Goal: Find specific page/section: Find specific page/section

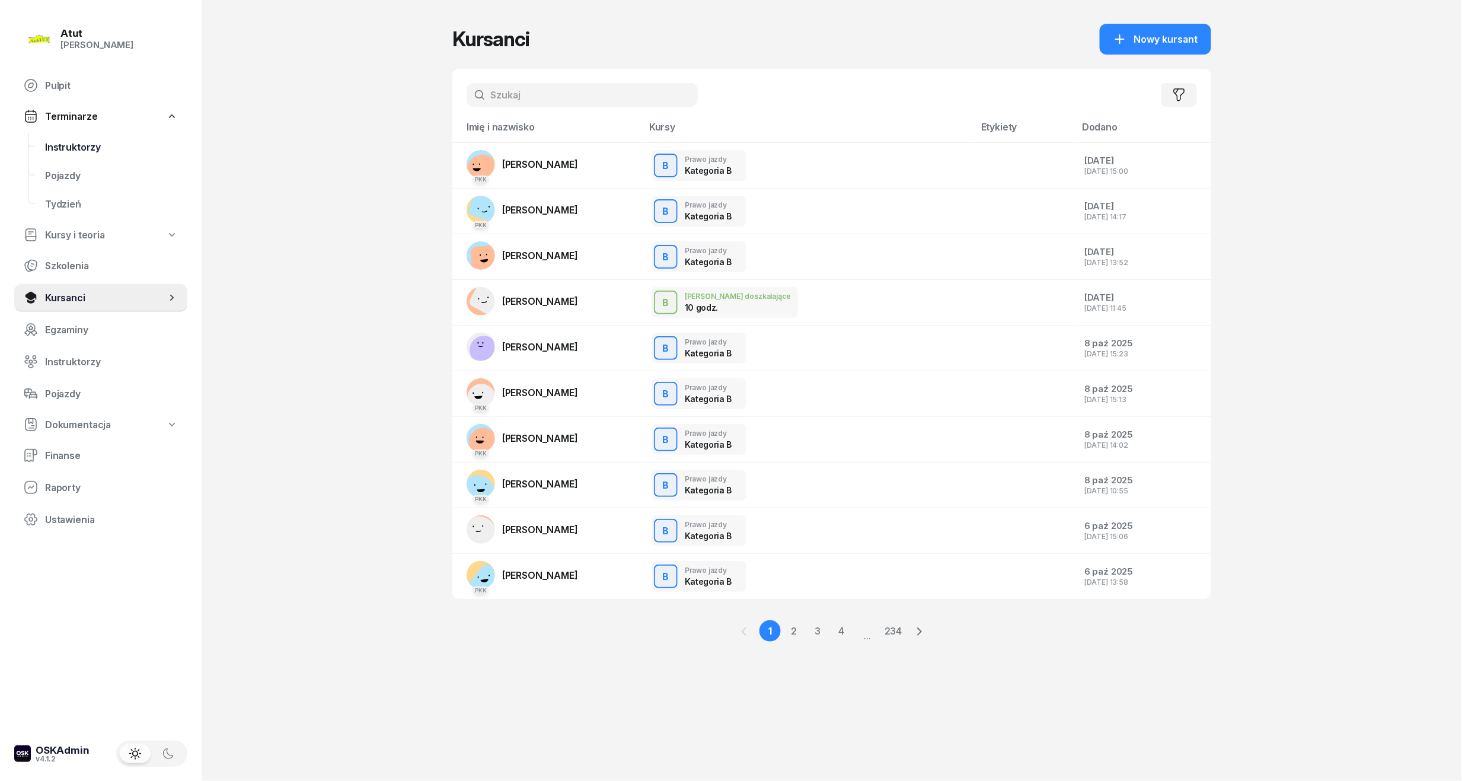
click at [59, 145] on span "Instruktorzy" at bounding box center [111, 147] width 133 height 11
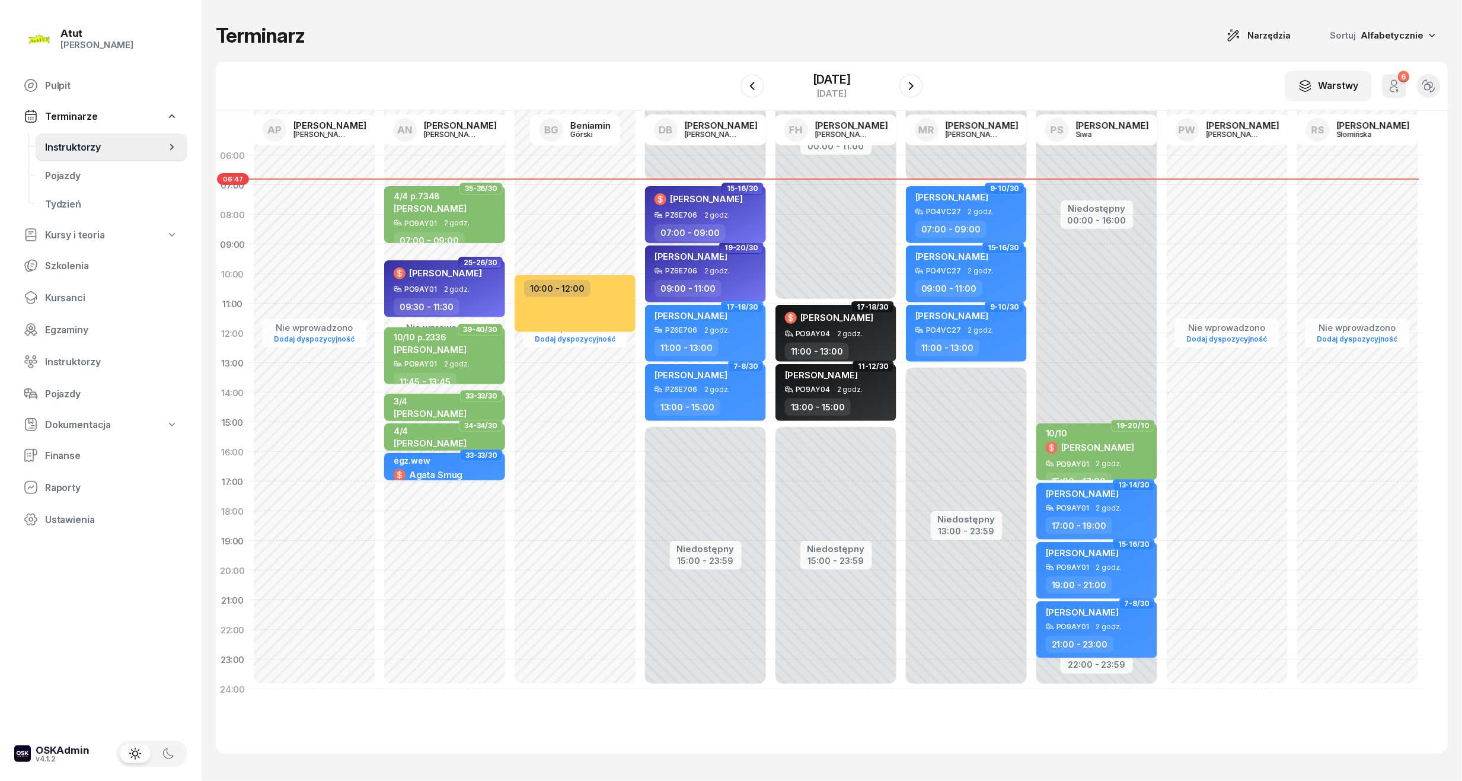
click at [708, 199] on span "[PERSON_NAME]" at bounding box center [706, 198] width 73 height 11
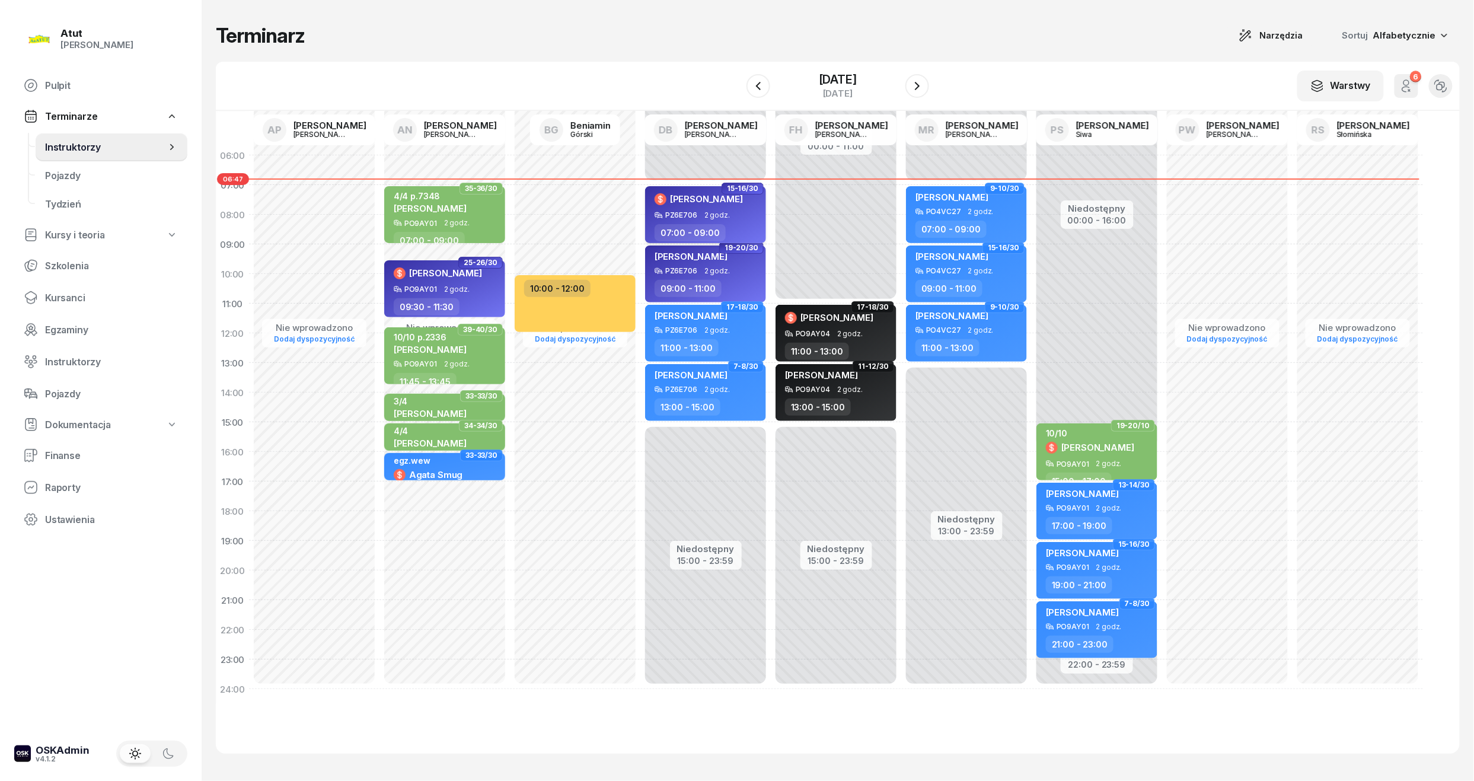
select select "07"
select select "09"
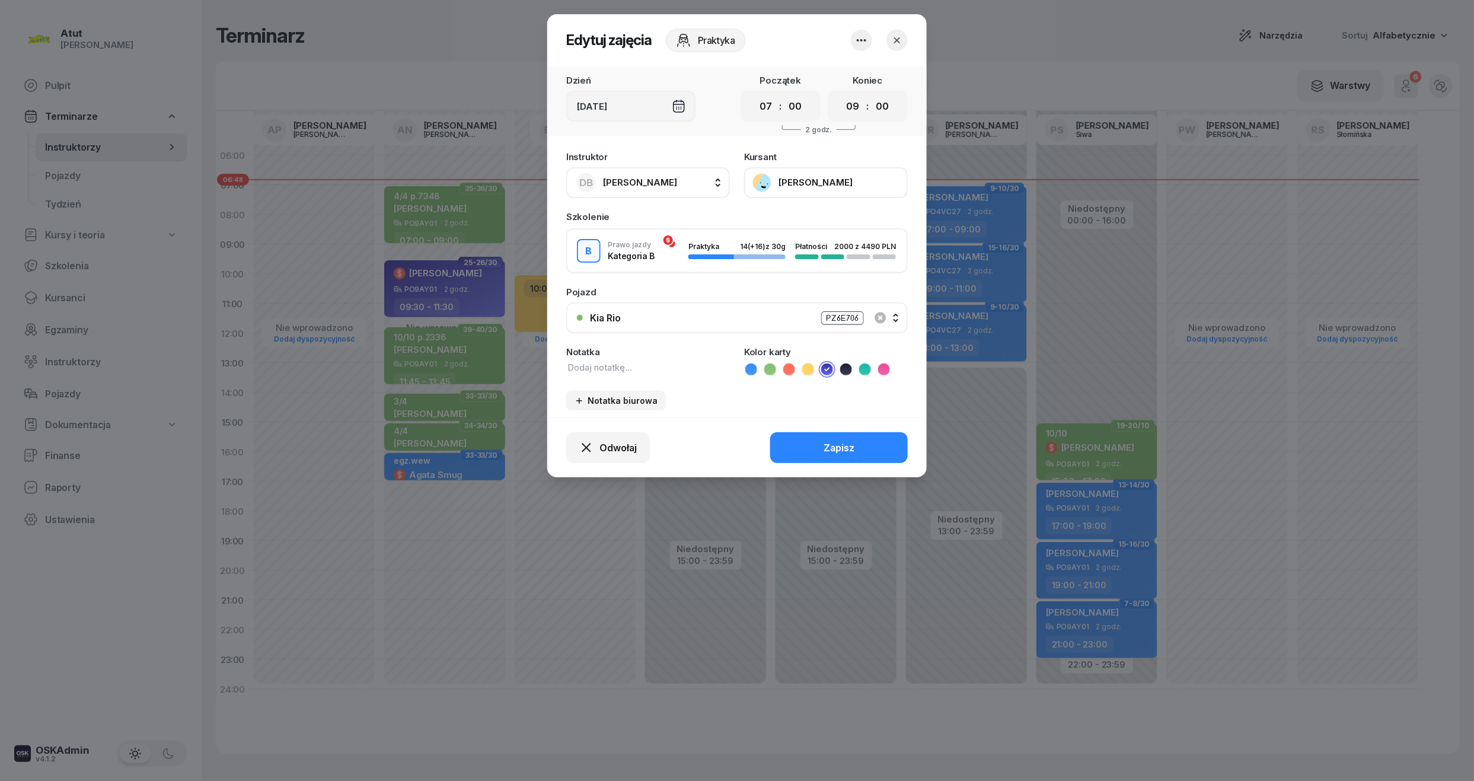
click at [790, 183] on button "[PERSON_NAME]" at bounding box center [826, 182] width 164 height 31
click at [795, 219] on div "Otwórz profil" at bounding box center [781, 221] width 57 height 11
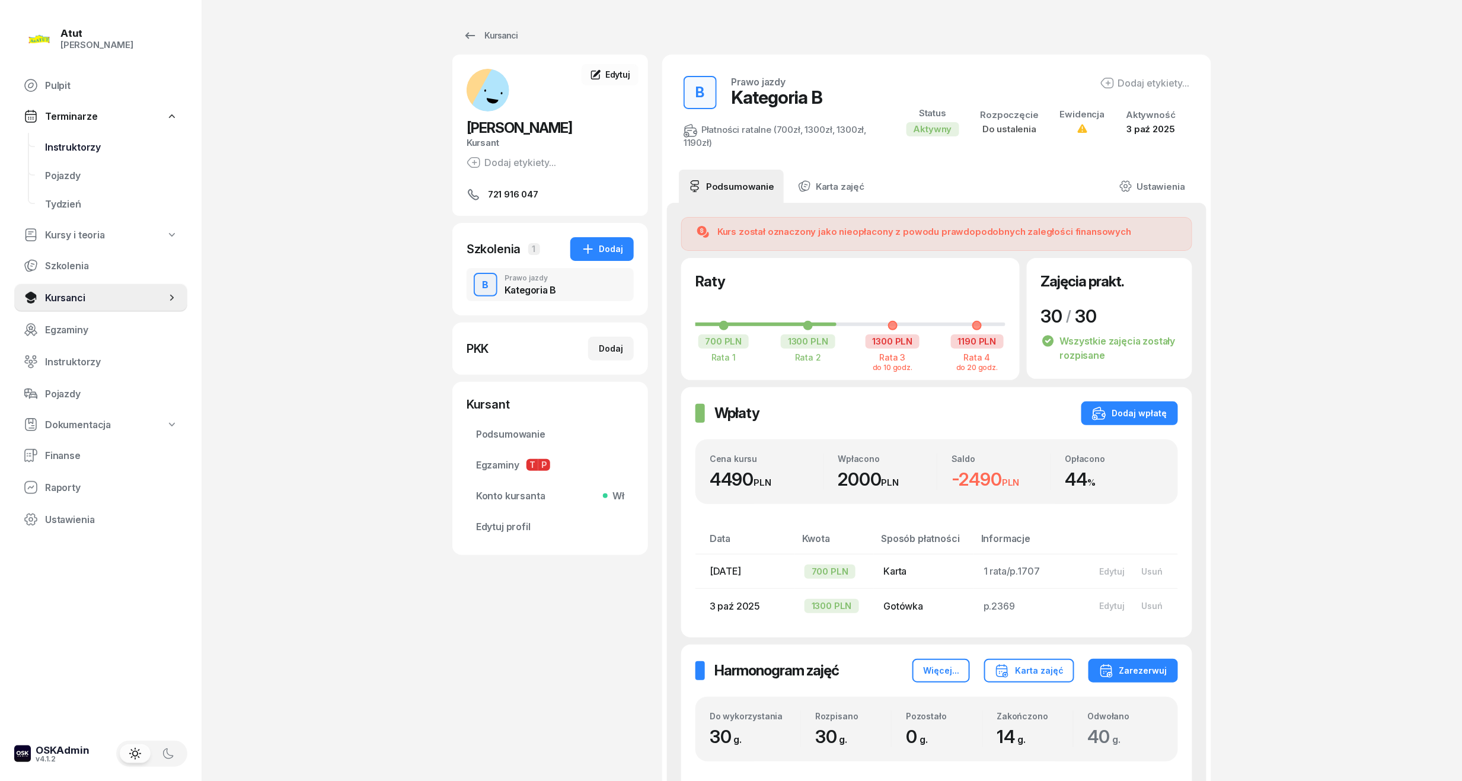
click at [87, 142] on span "Instruktorzy" at bounding box center [111, 147] width 133 height 11
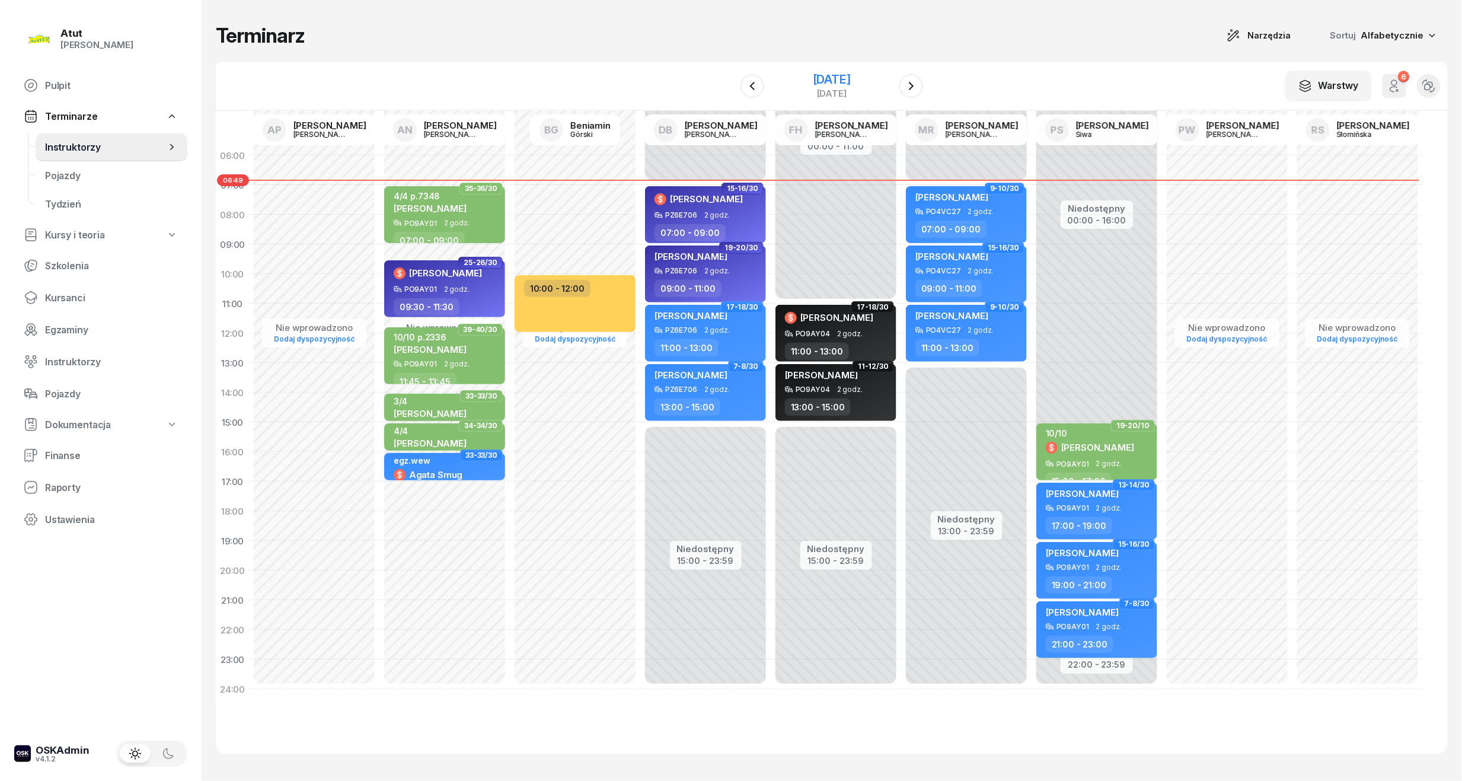
click at [835, 83] on div "[DATE]" at bounding box center [832, 80] width 38 height 12
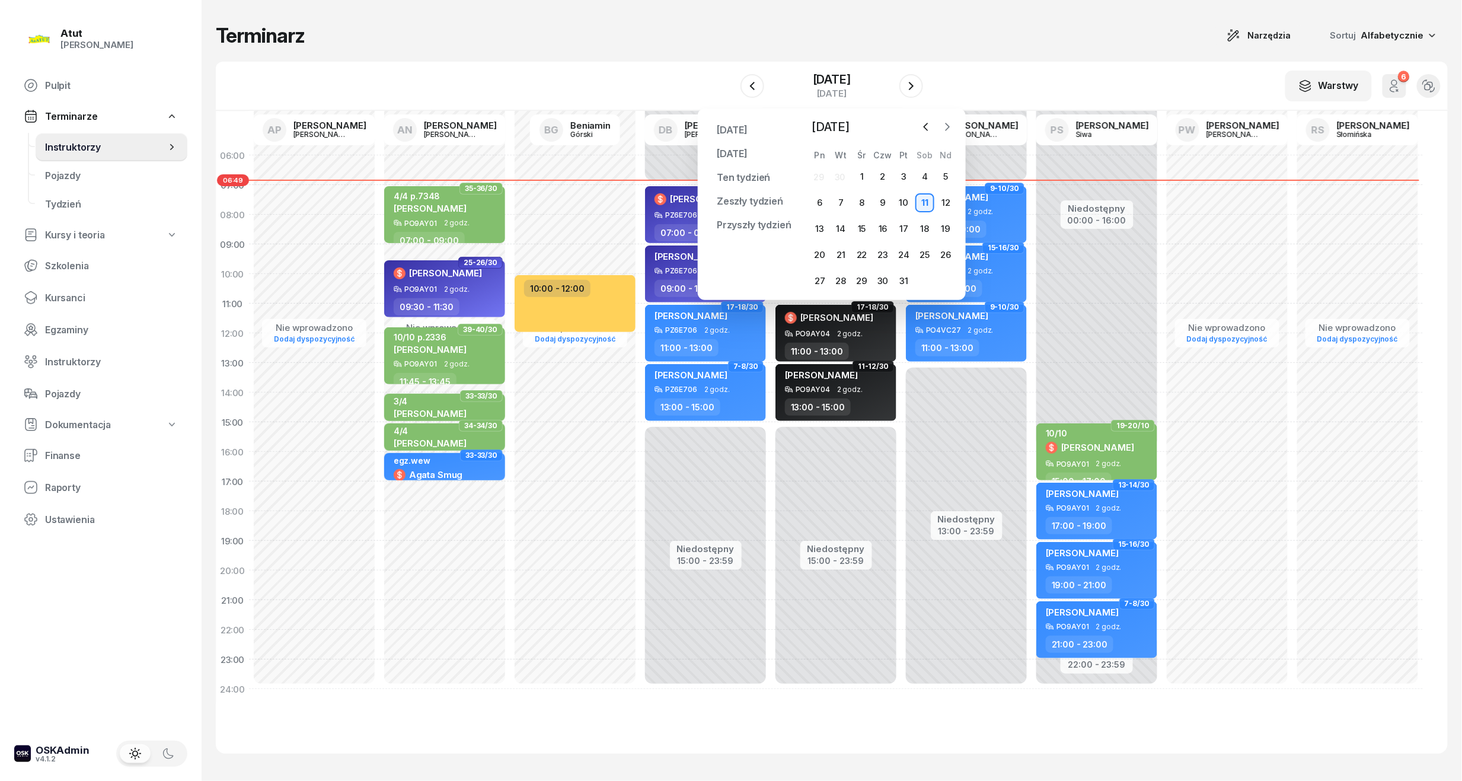
click at [947, 124] on icon "button" at bounding box center [948, 126] width 4 height 7
click at [817, 203] on div "3" at bounding box center [819, 202] width 19 height 19
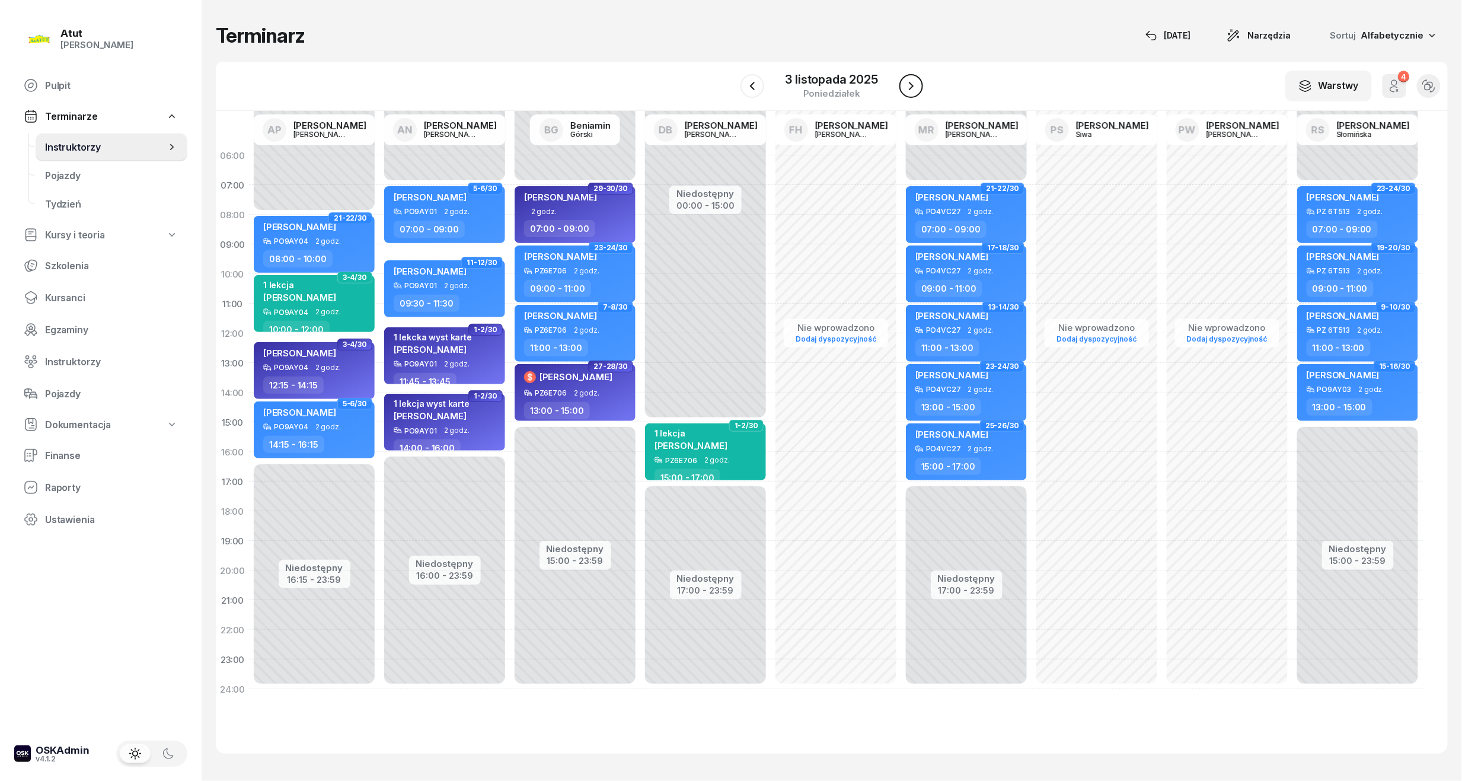
click at [907, 96] on button "button" at bounding box center [911, 86] width 24 height 24
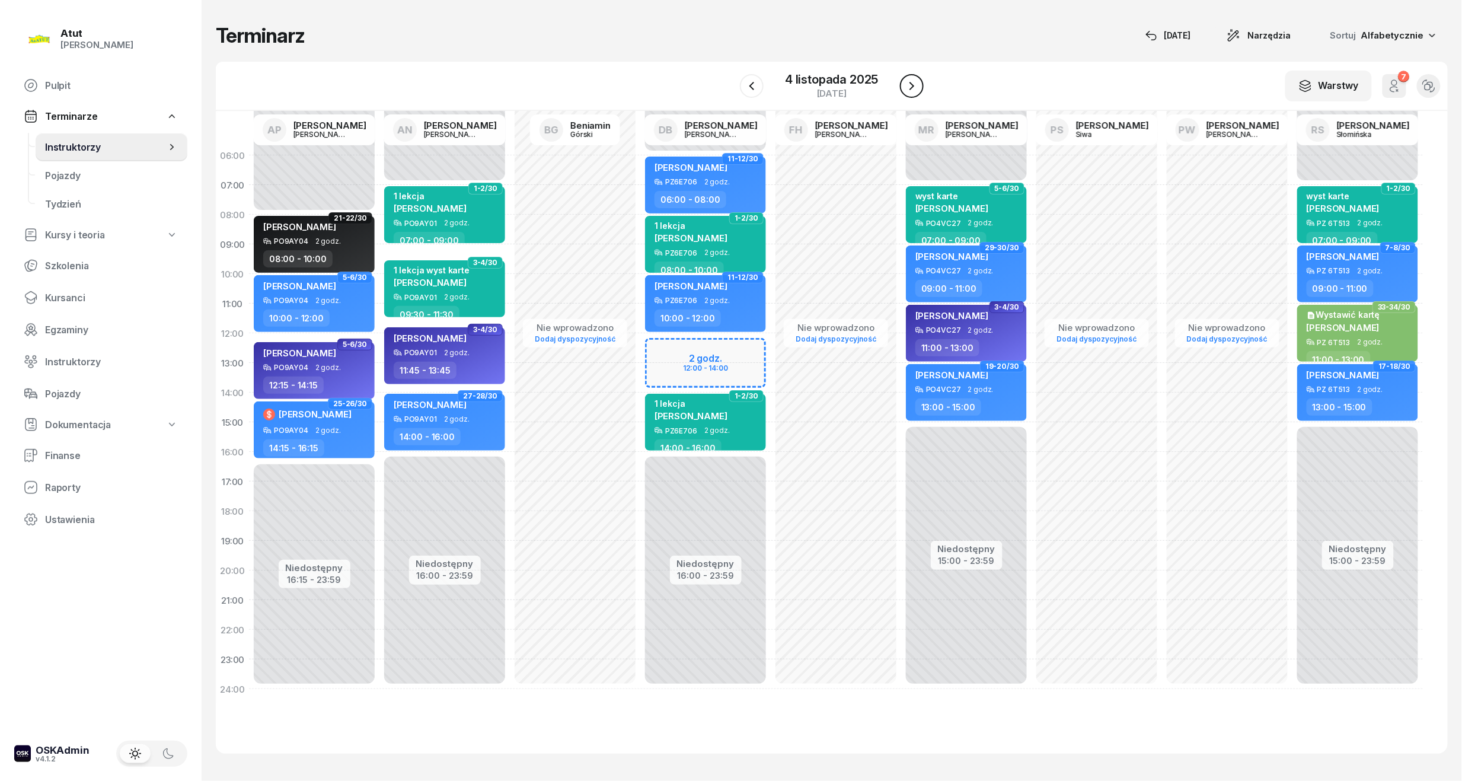
click at [908, 94] on button "button" at bounding box center [912, 86] width 24 height 24
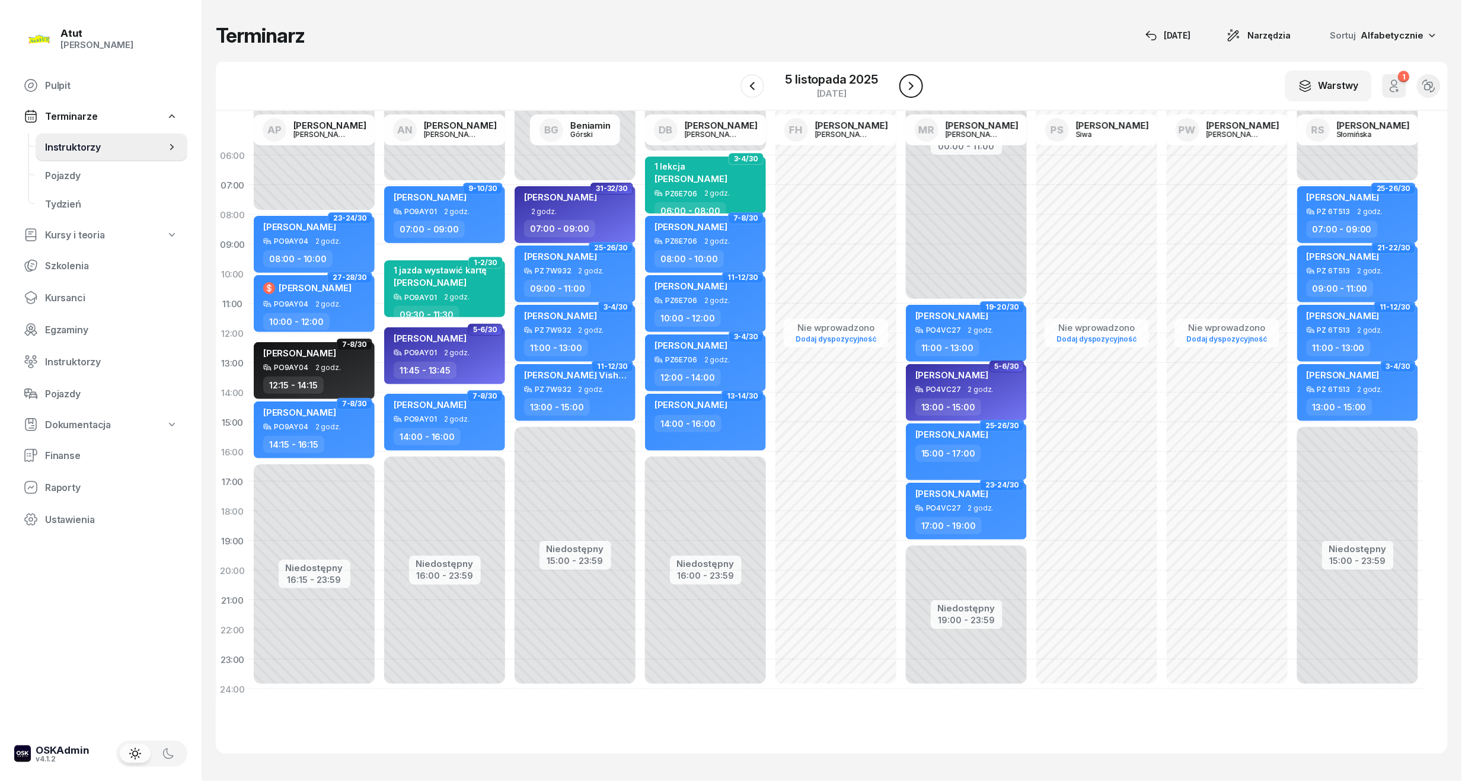
click at [908, 94] on button "button" at bounding box center [911, 86] width 24 height 24
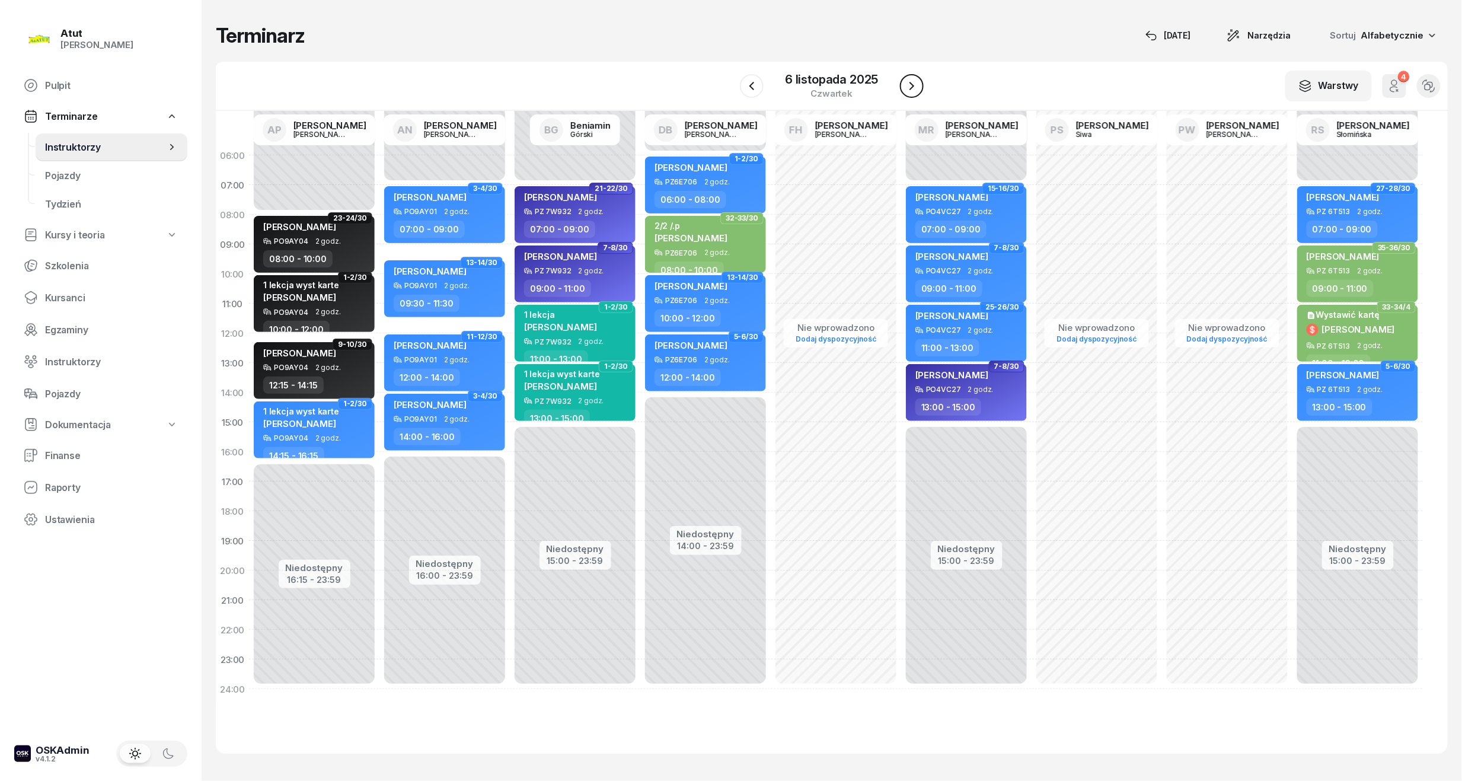
click at [908, 94] on button "button" at bounding box center [912, 86] width 24 height 24
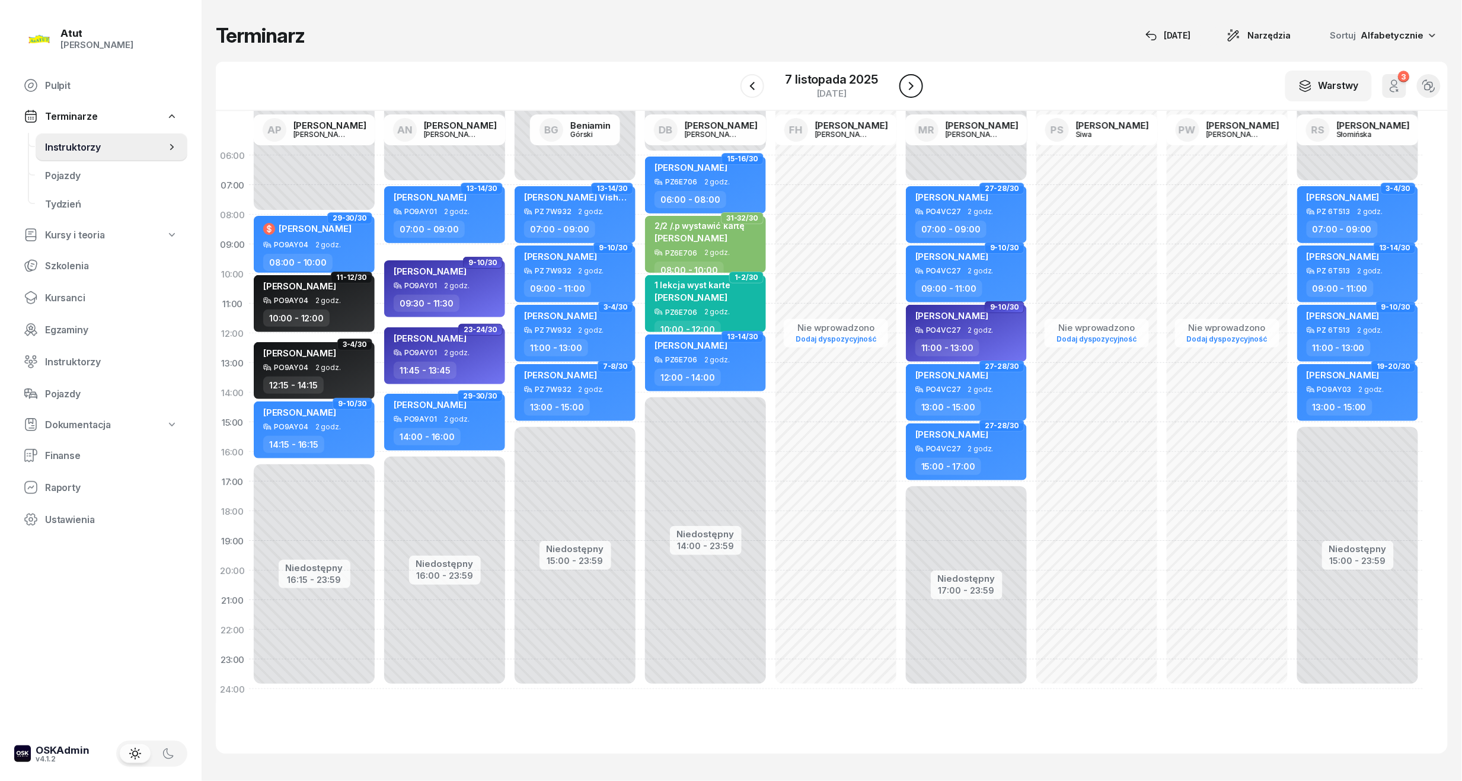
click at [908, 94] on button "button" at bounding box center [911, 86] width 24 height 24
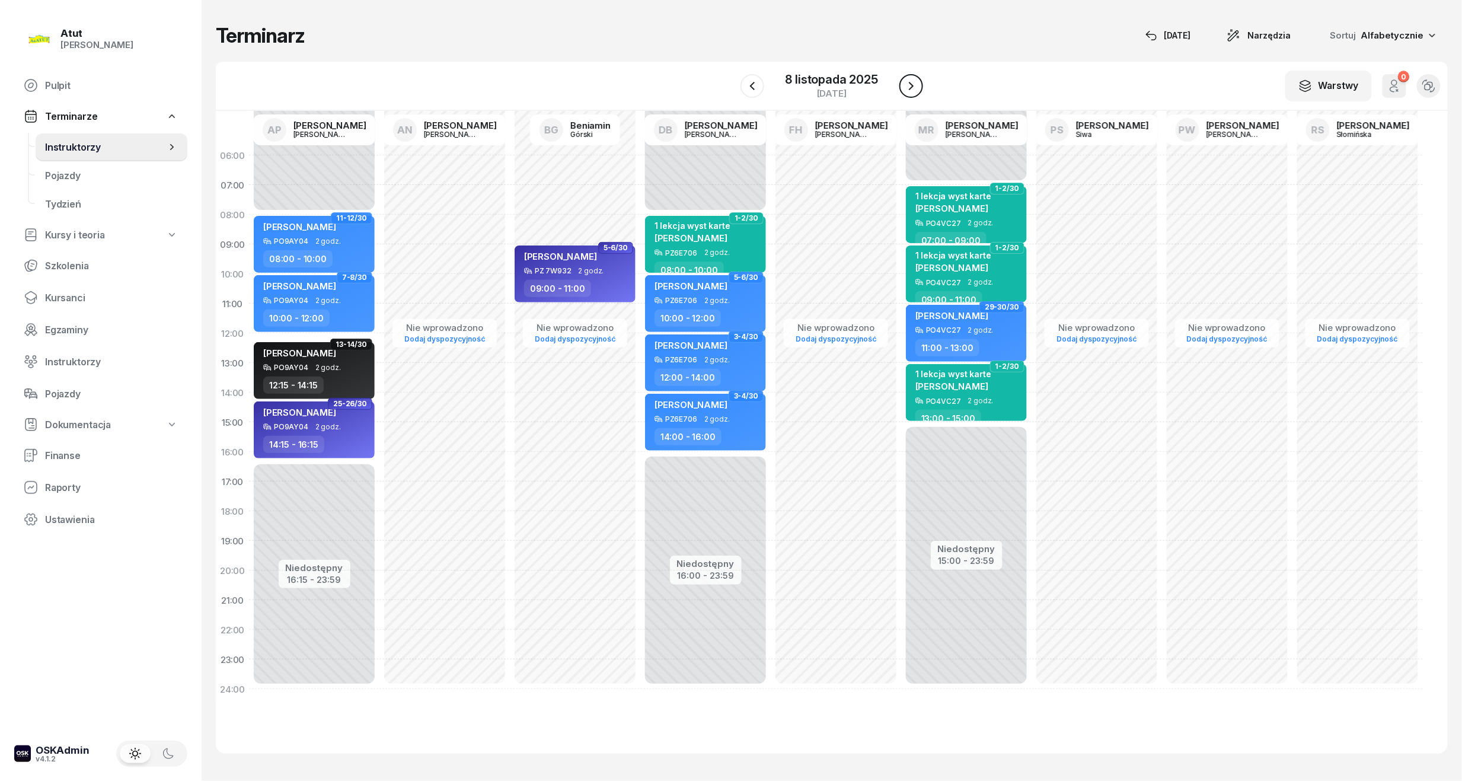
click at [908, 94] on button "button" at bounding box center [911, 86] width 24 height 24
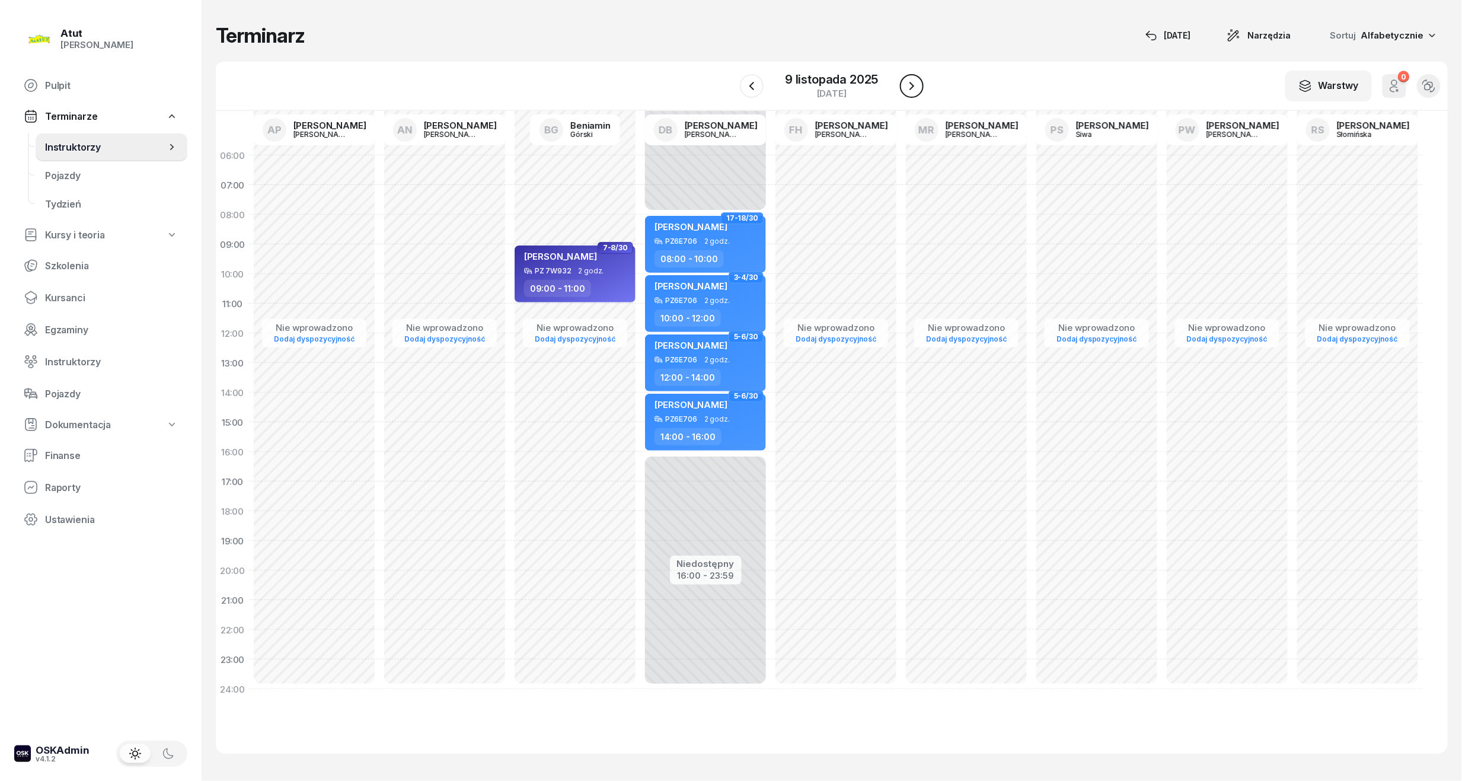
click at [908, 94] on button "button" at bounding box center [912, 86] width 24 height 24
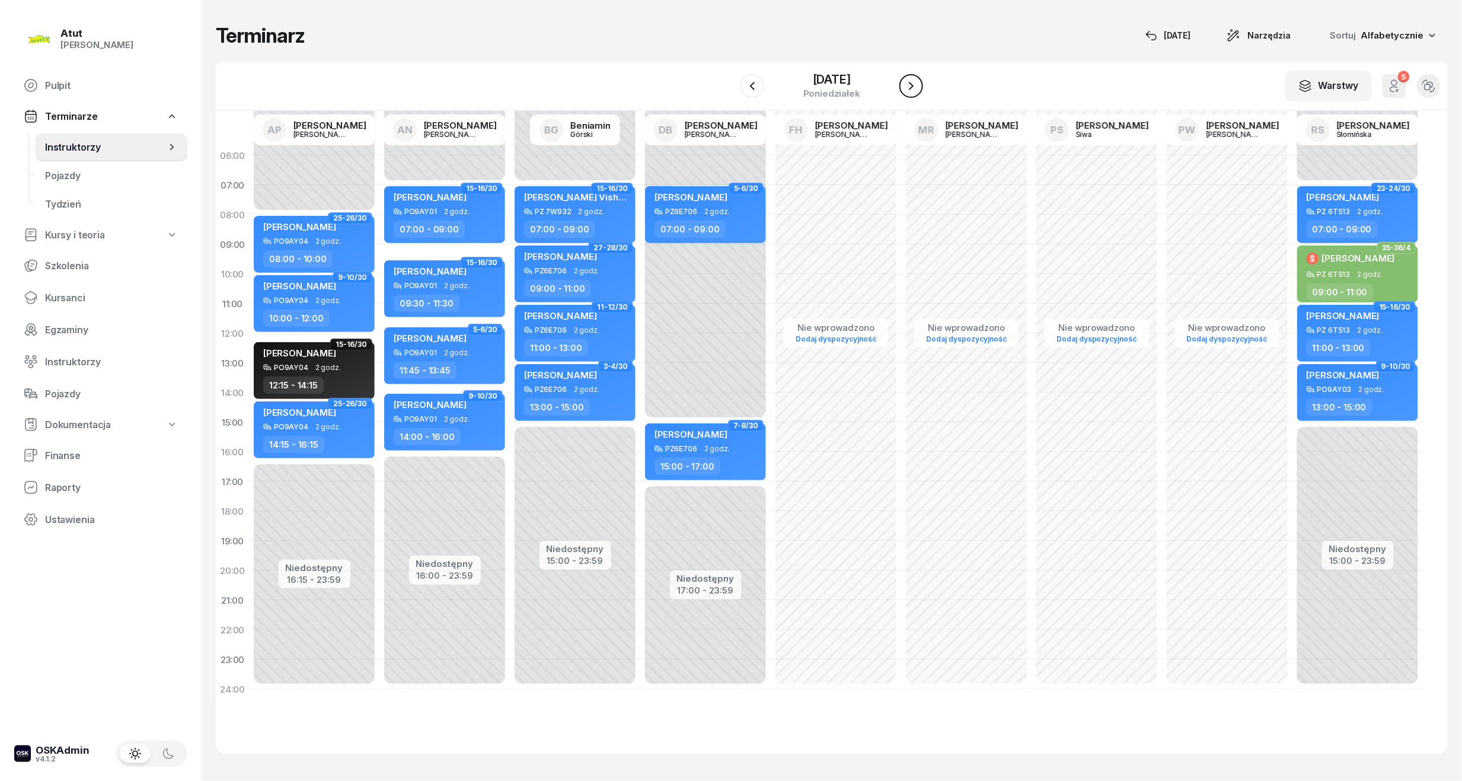
click at [908, 94] on button "button" at bounding box center [911, 86] width 24 height 24
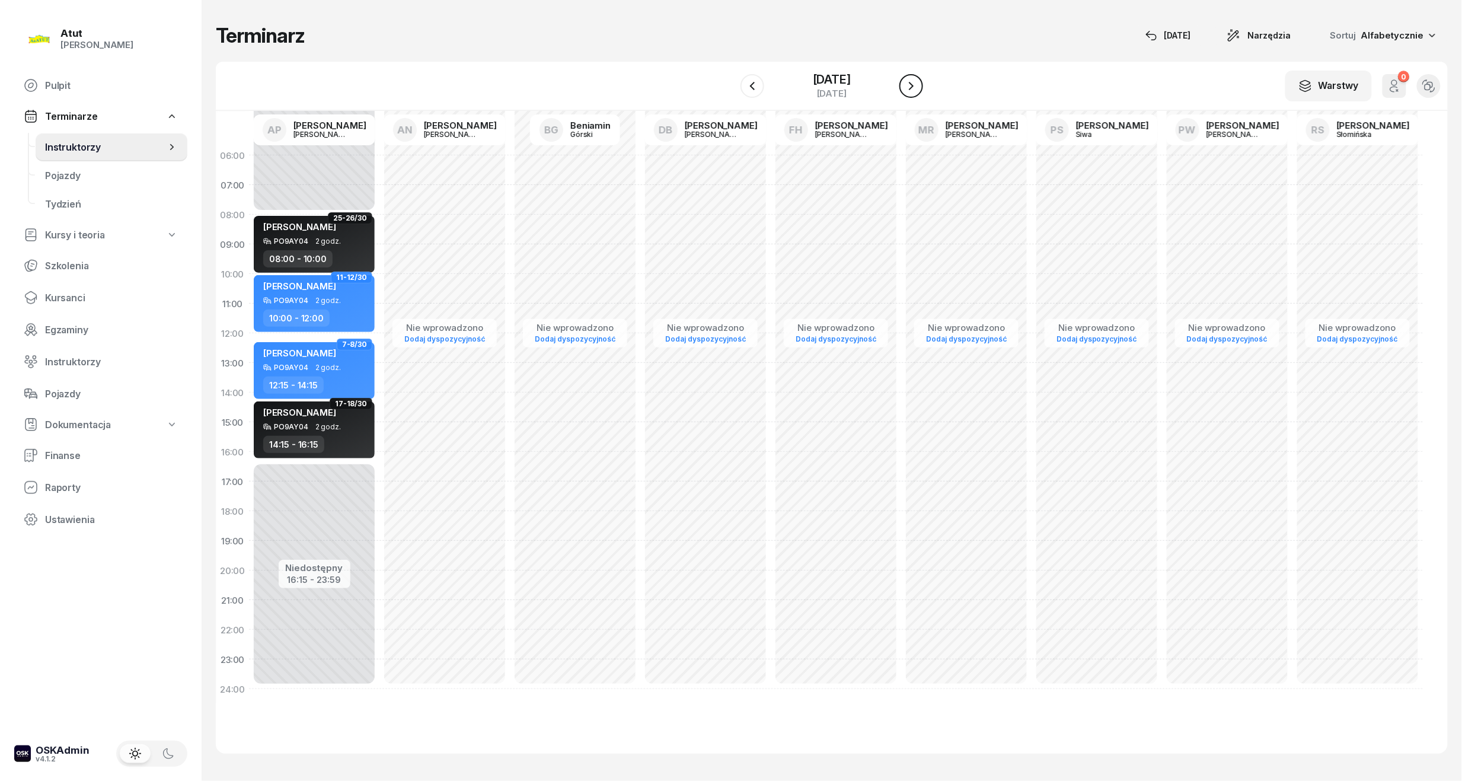
click at [908, 94] on button "button" at bounding box center [911, 86] width 24 height 24
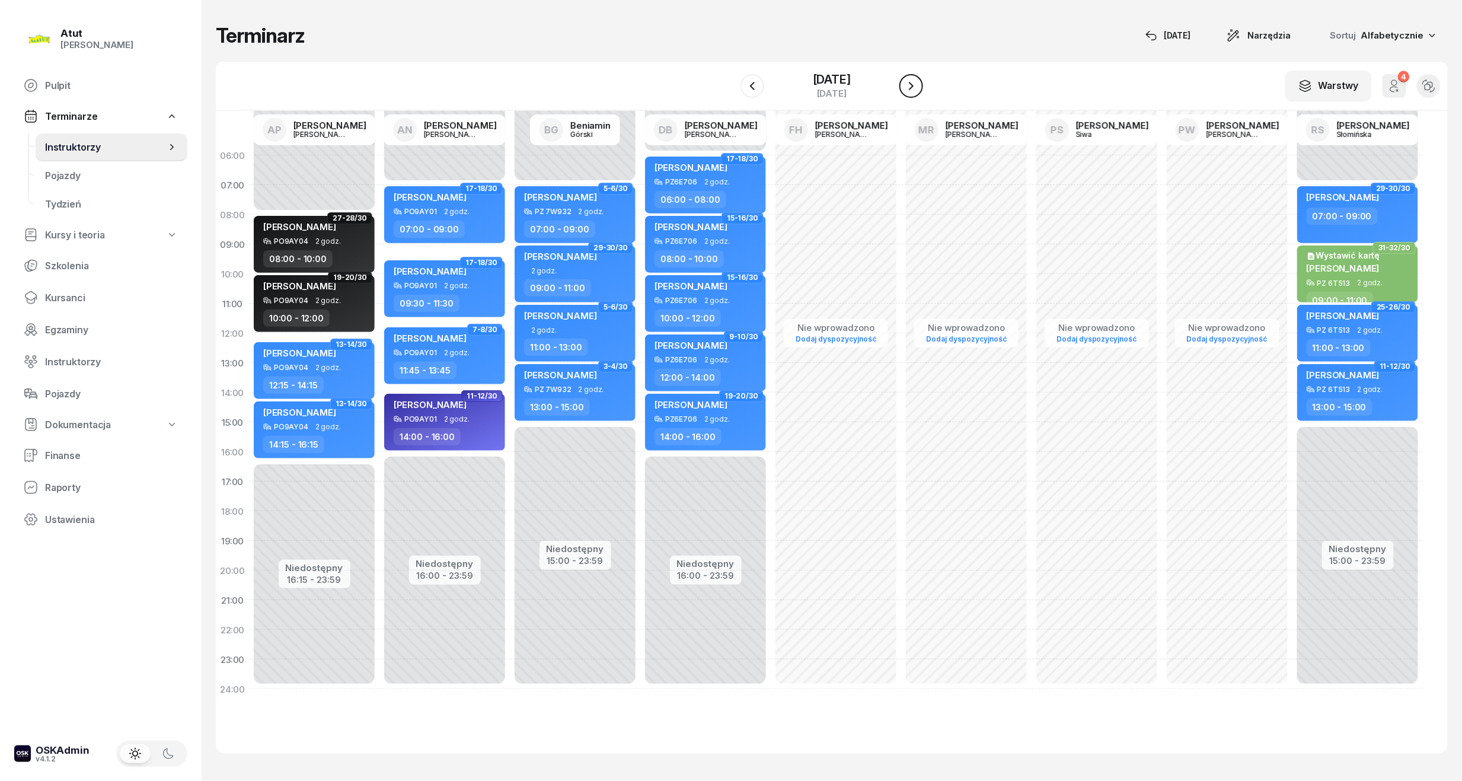
click at [908, 94] on button "button" at bounding box center [911, 86] width 24 height 24
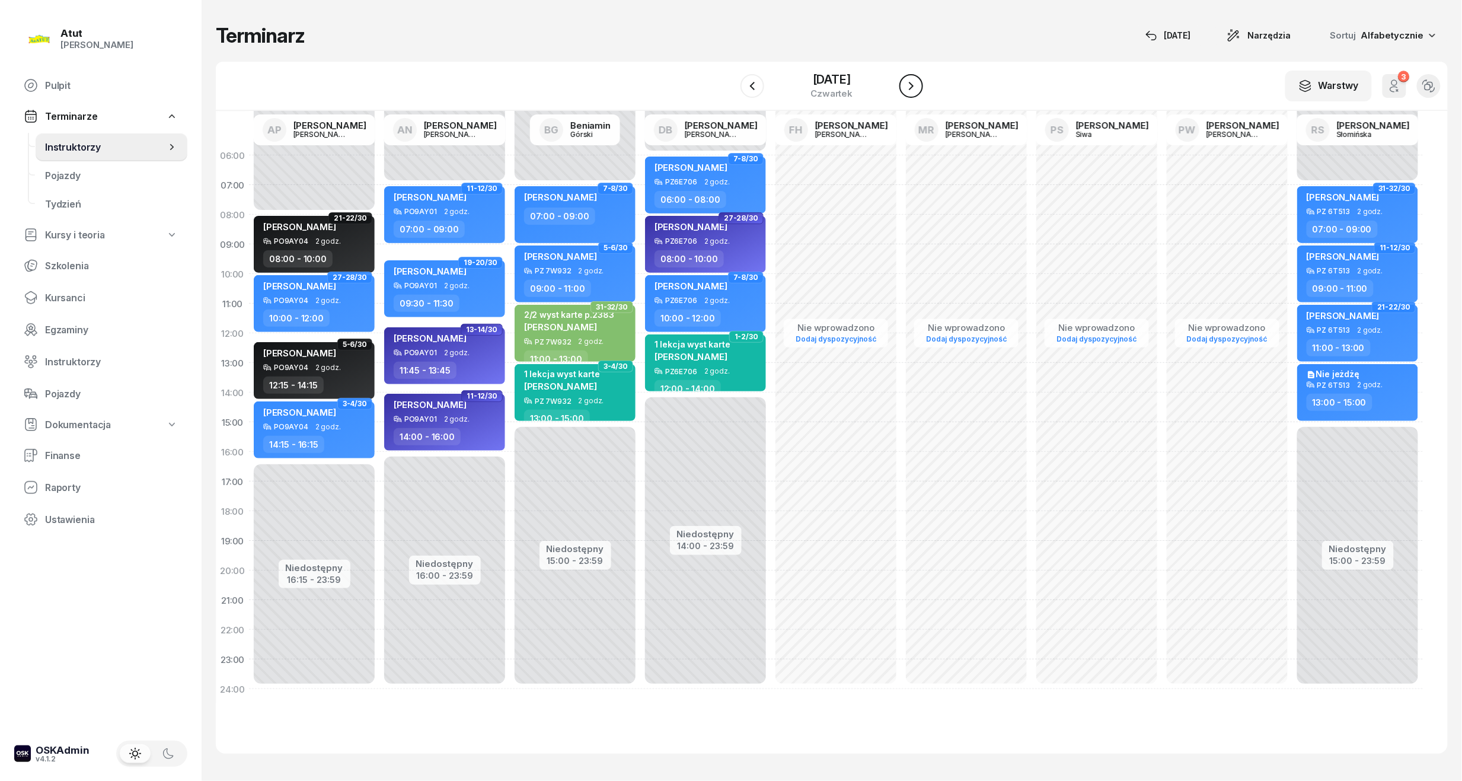
click at [909, 91] on icon "button" at bounding box center [911, 86] width 14 height 14
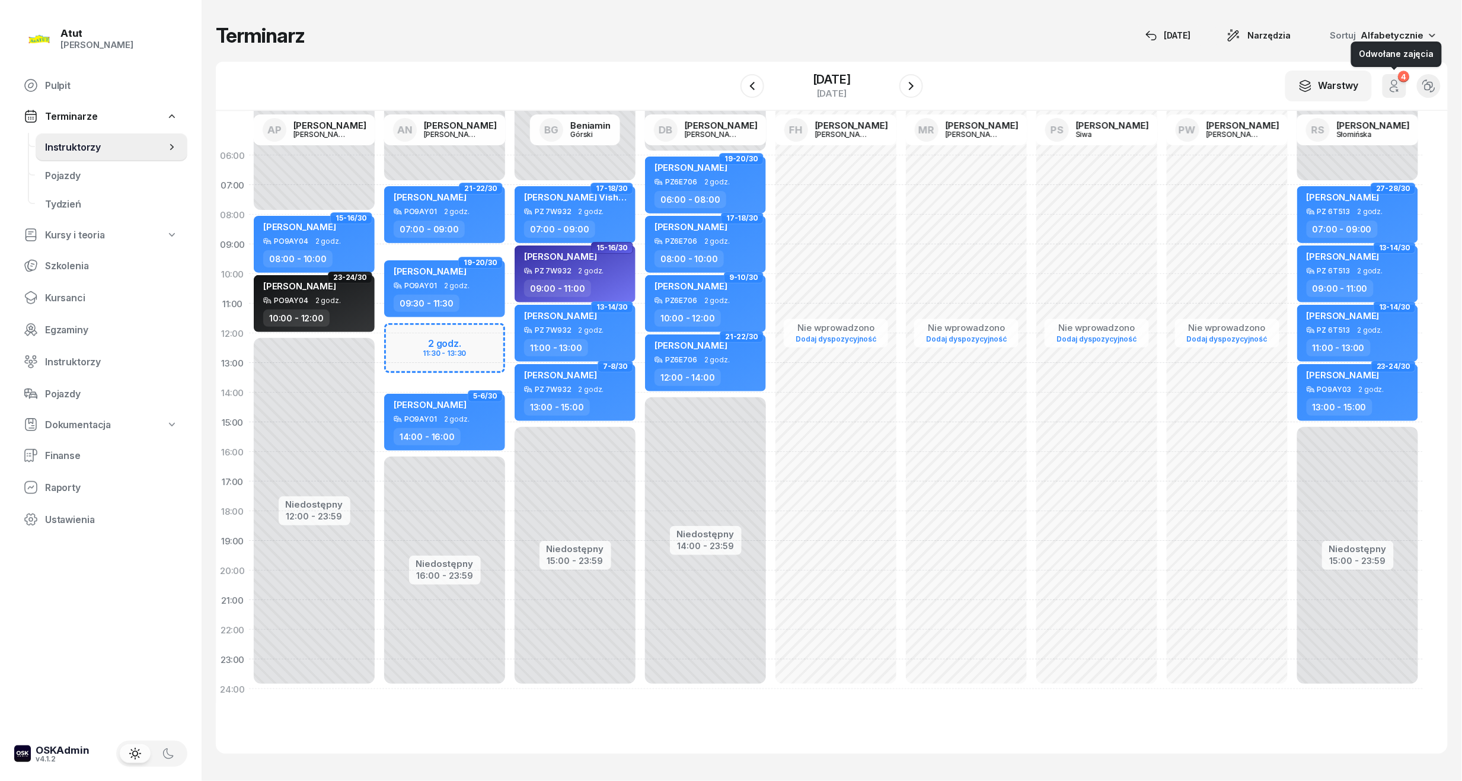
click at [1392, 91] on icon "button" at bounding box center [1393, 89] width 7 height 5
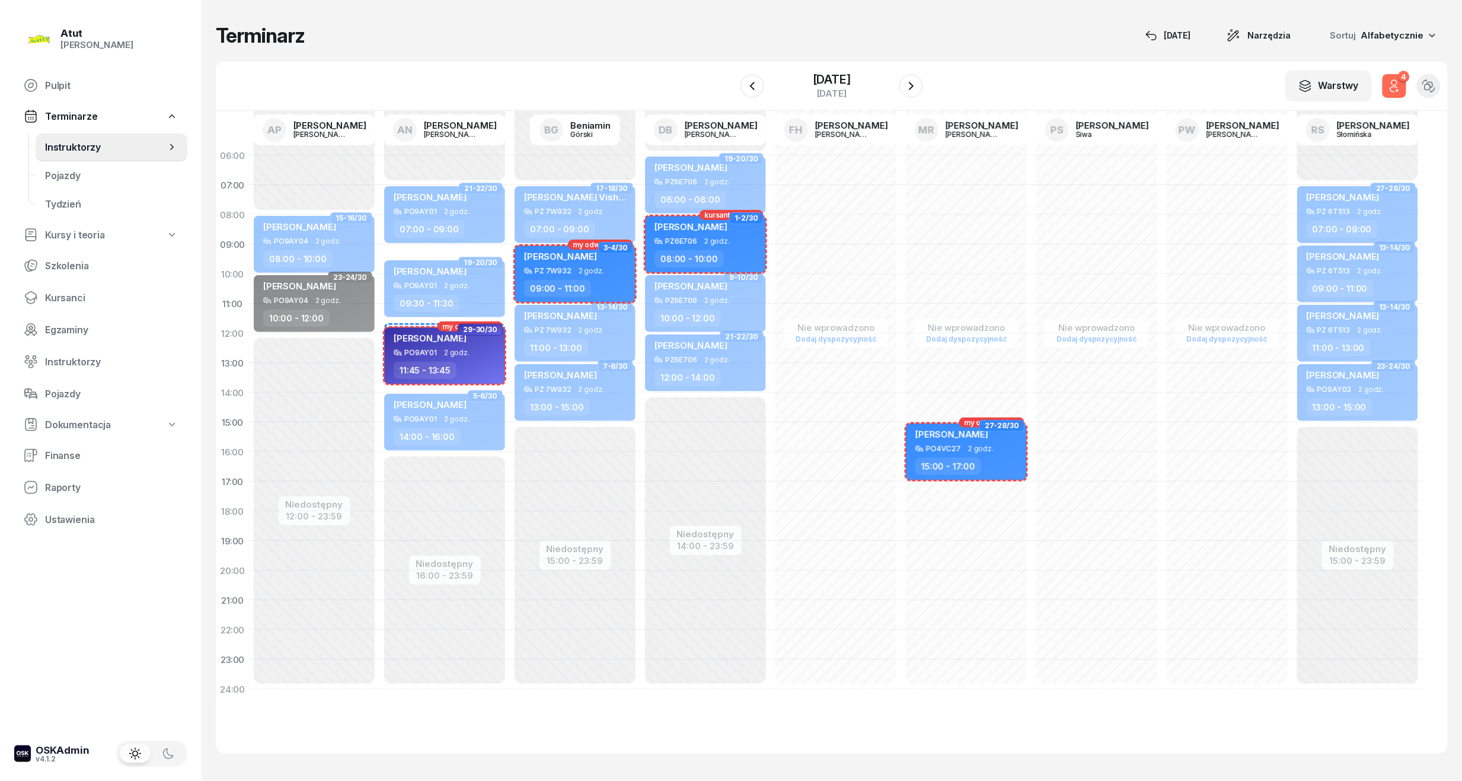
click at [1392, 91] on icon "button" at bounding box center [1393, 89] width 7 height 5
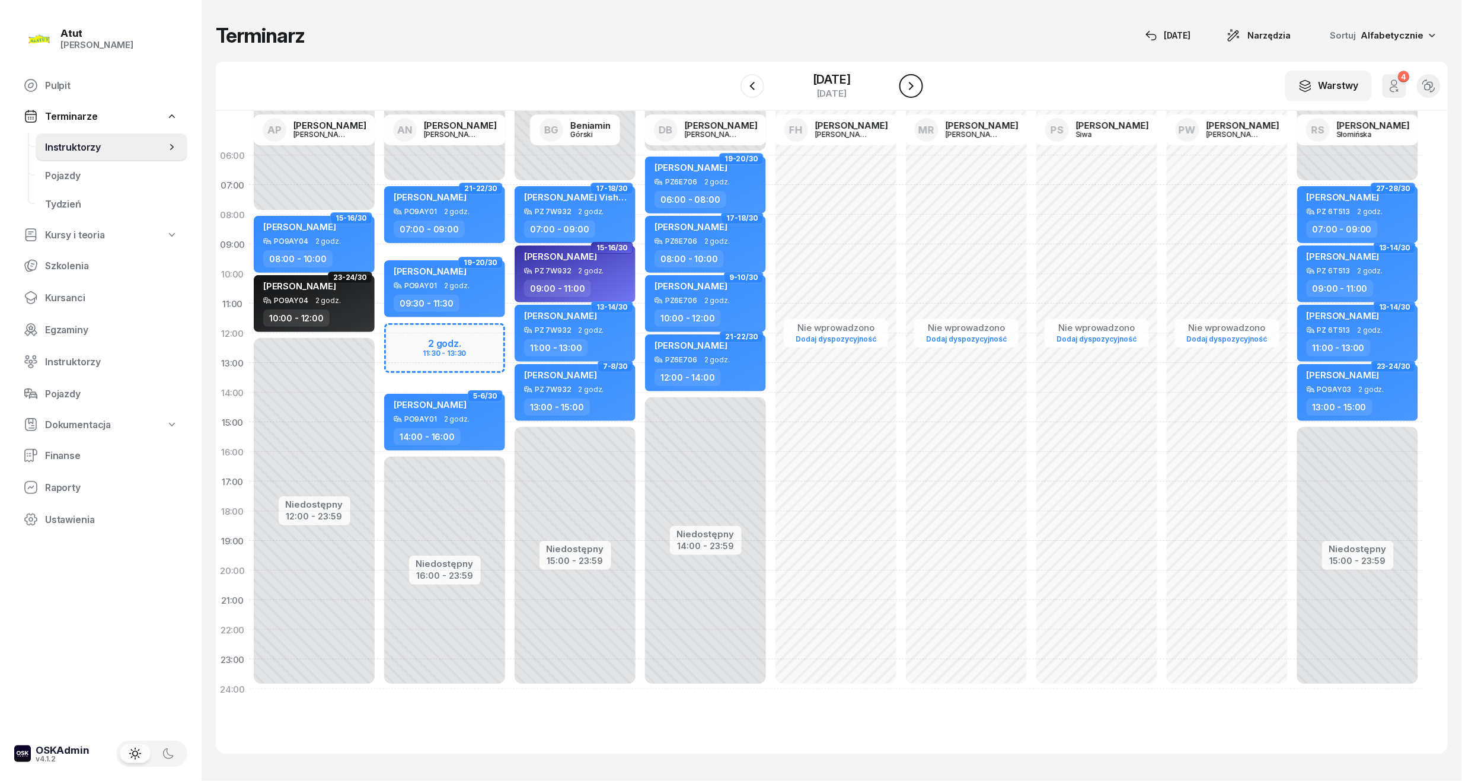
click at [916, 84] on icon "button" at bounding box center [911, 86] width 14 height 14
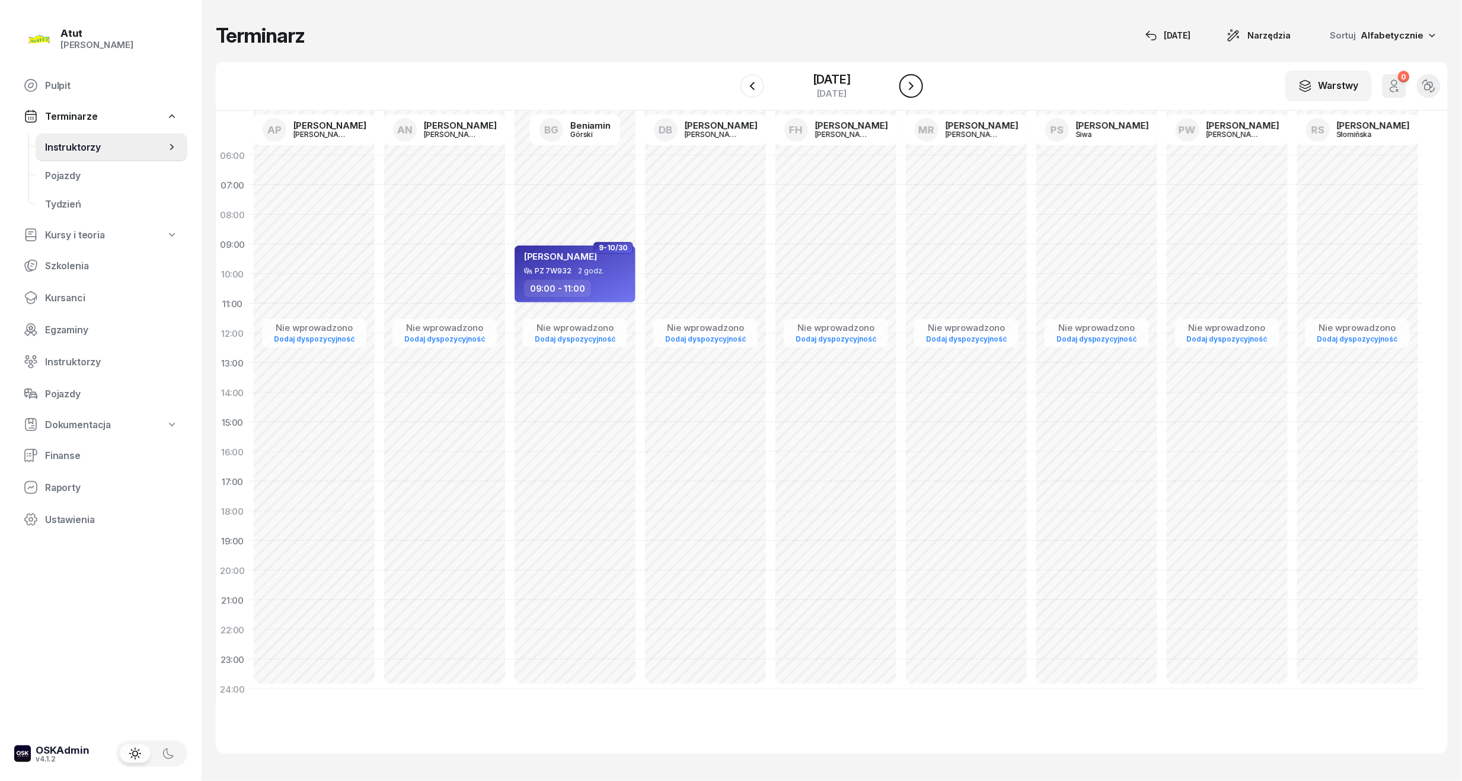
click at [916, 84] on icon "button" at bounding box center [911, 86] width 14 height 14
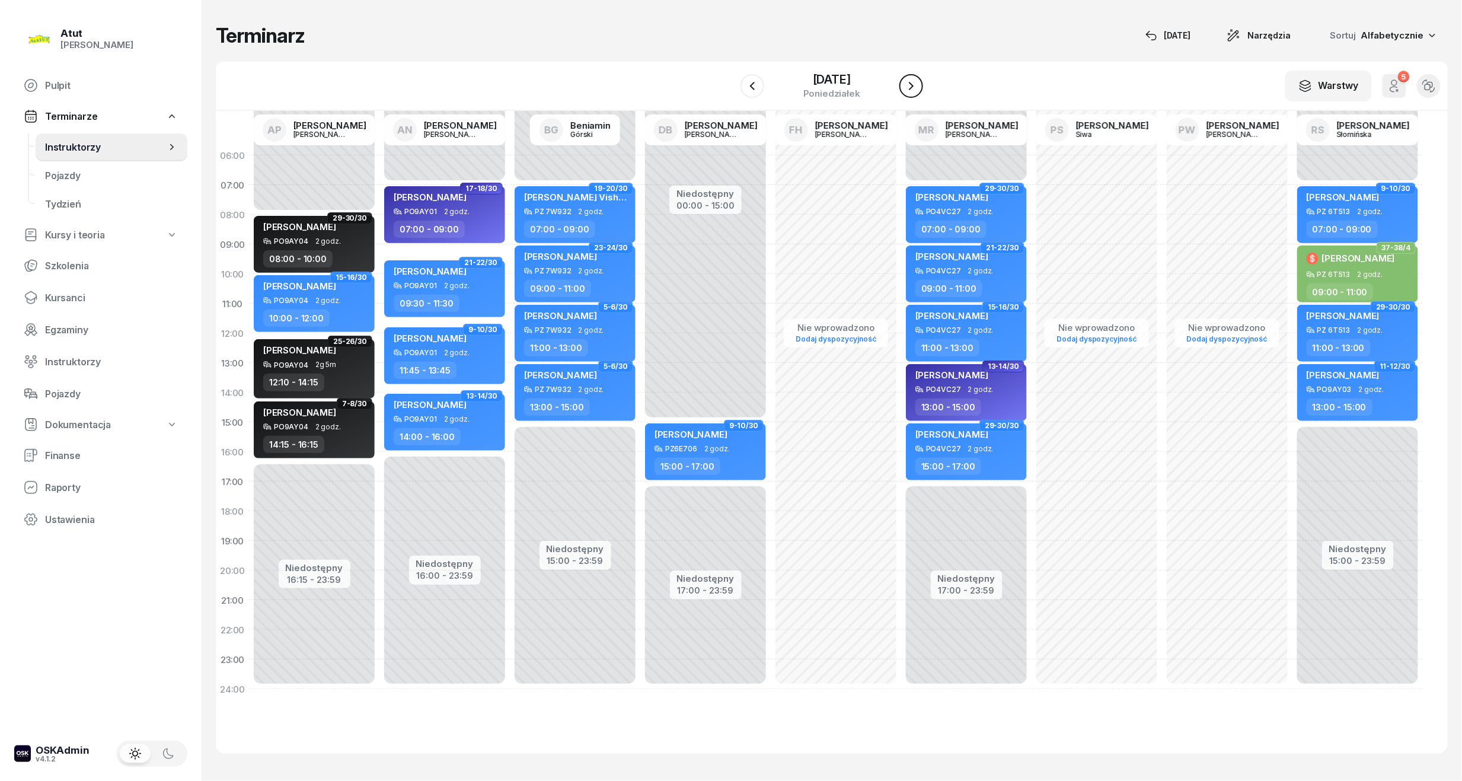
click at [916, 84] on icon "button" at bounding box center [911, 86] width 14 height 14
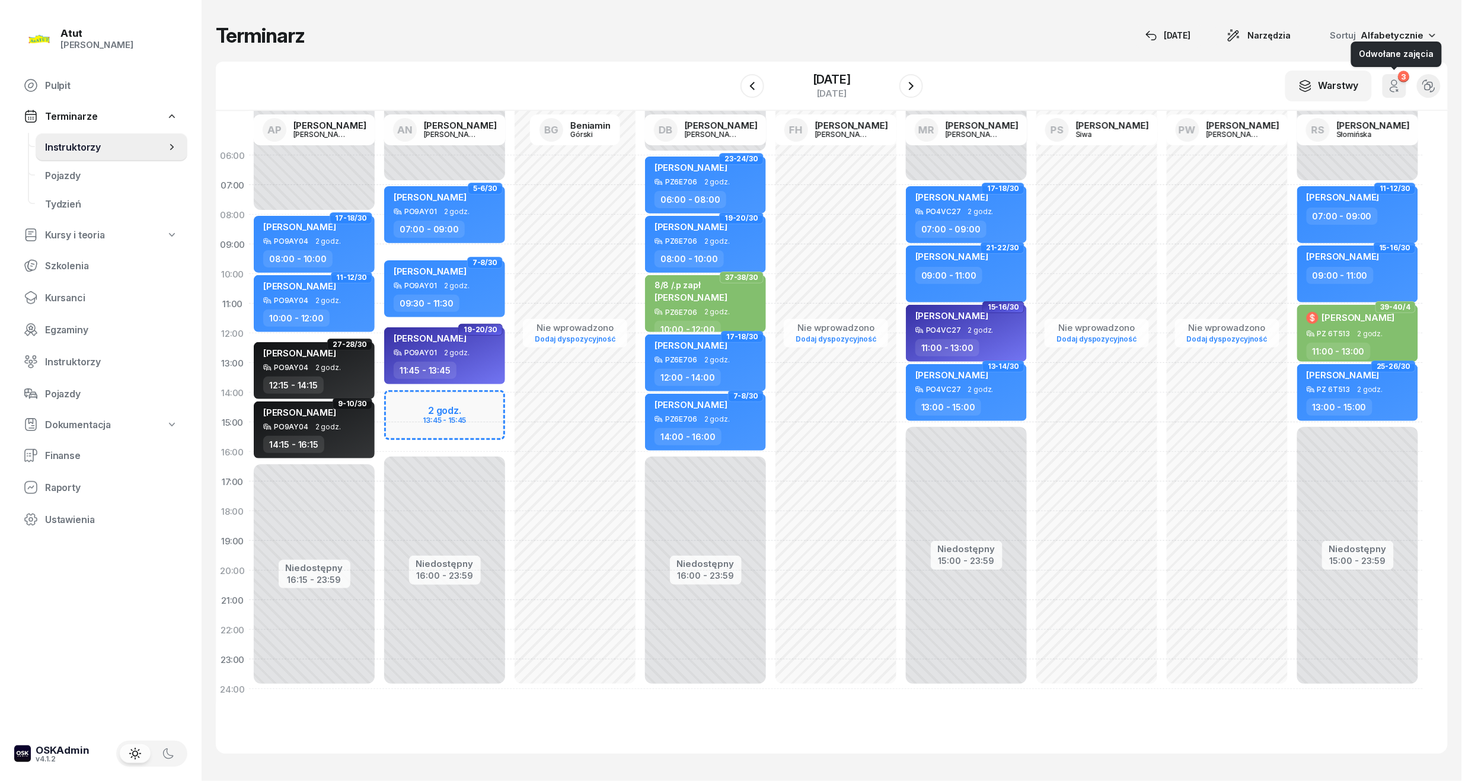
click at [1389, 87] on icon "button" at bounding box center [1394, 86] width 14 height 14
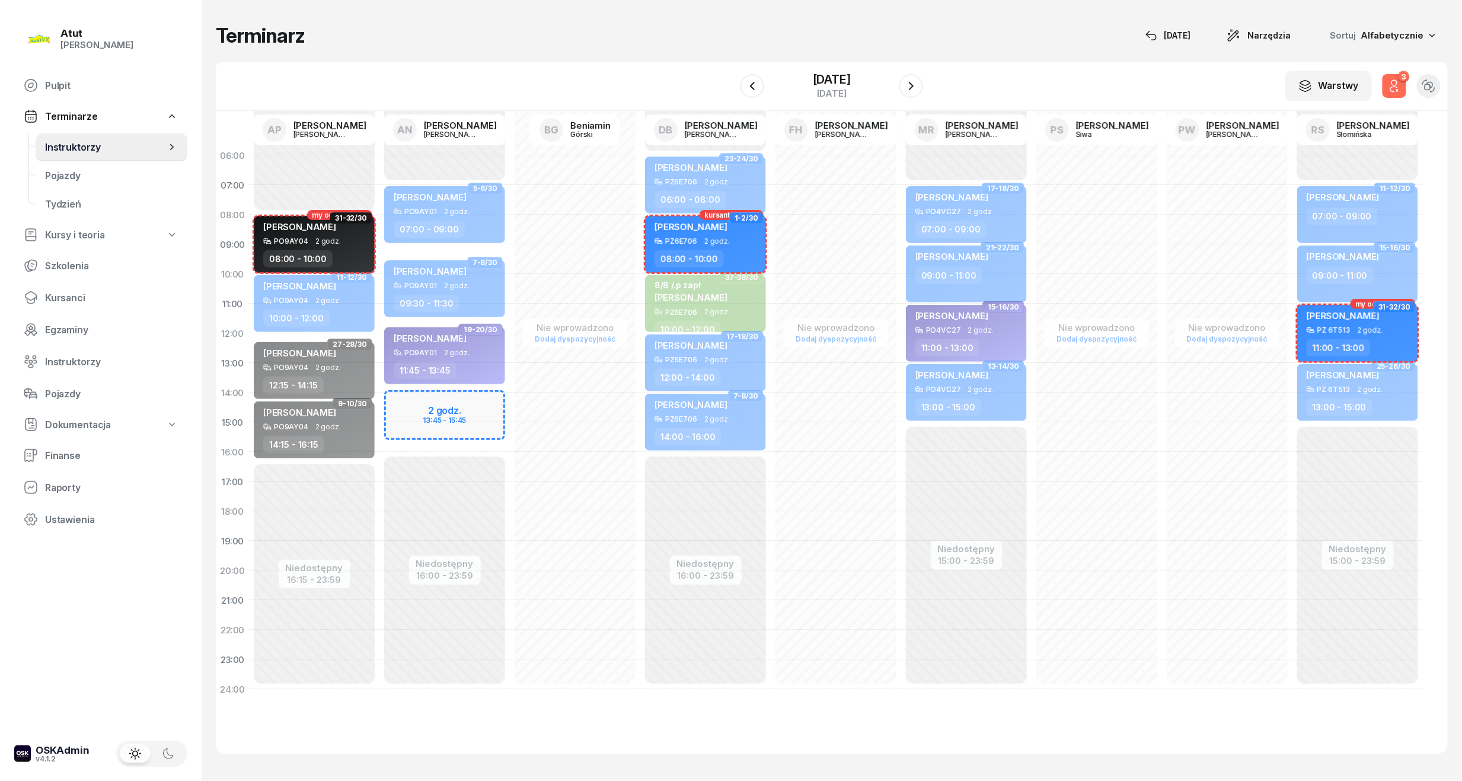
click at [1389, 87] on icon "button" at bounding box center [1394, 86] width 14 height 14
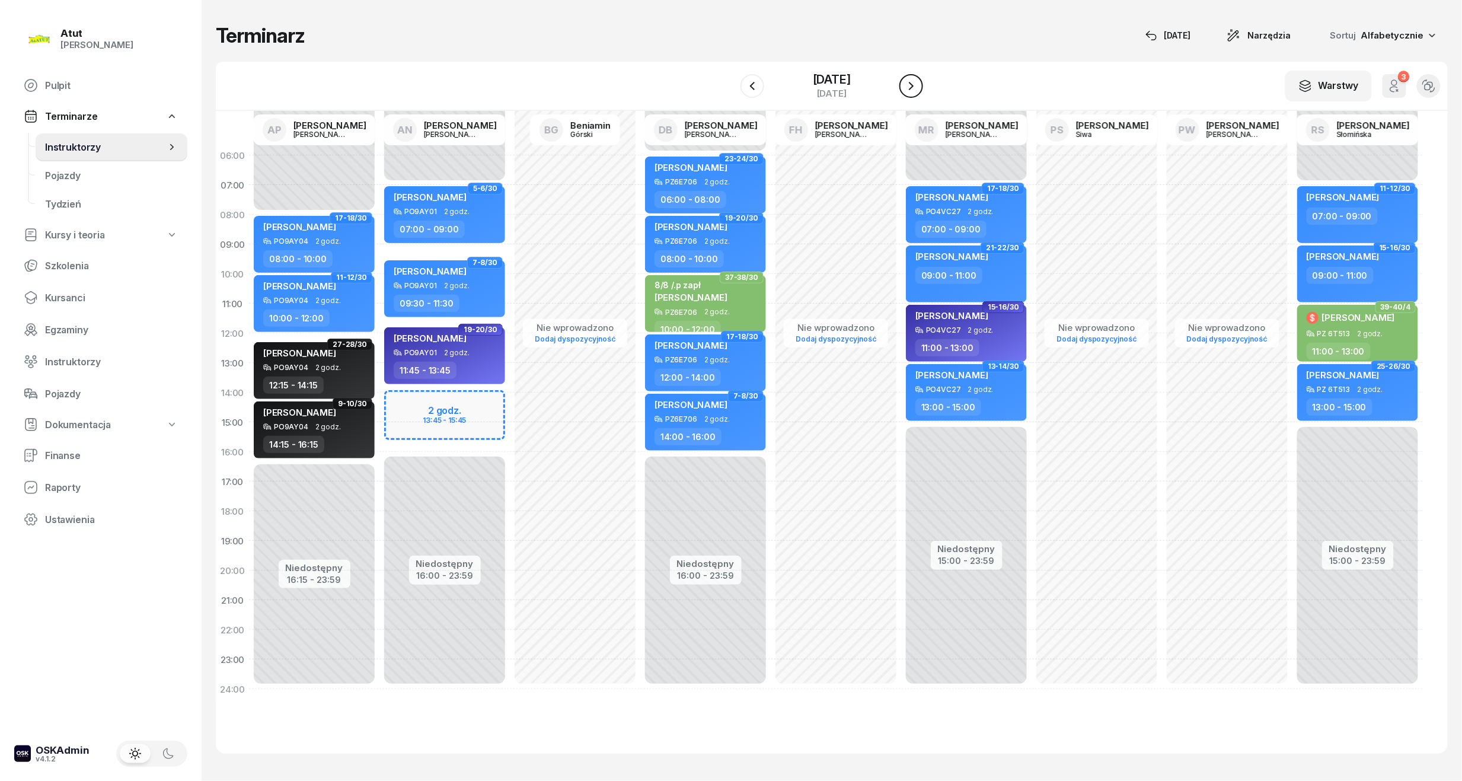
click at [910, 79] on icon "button" at bounding box center [911, 86] width 14 height 14
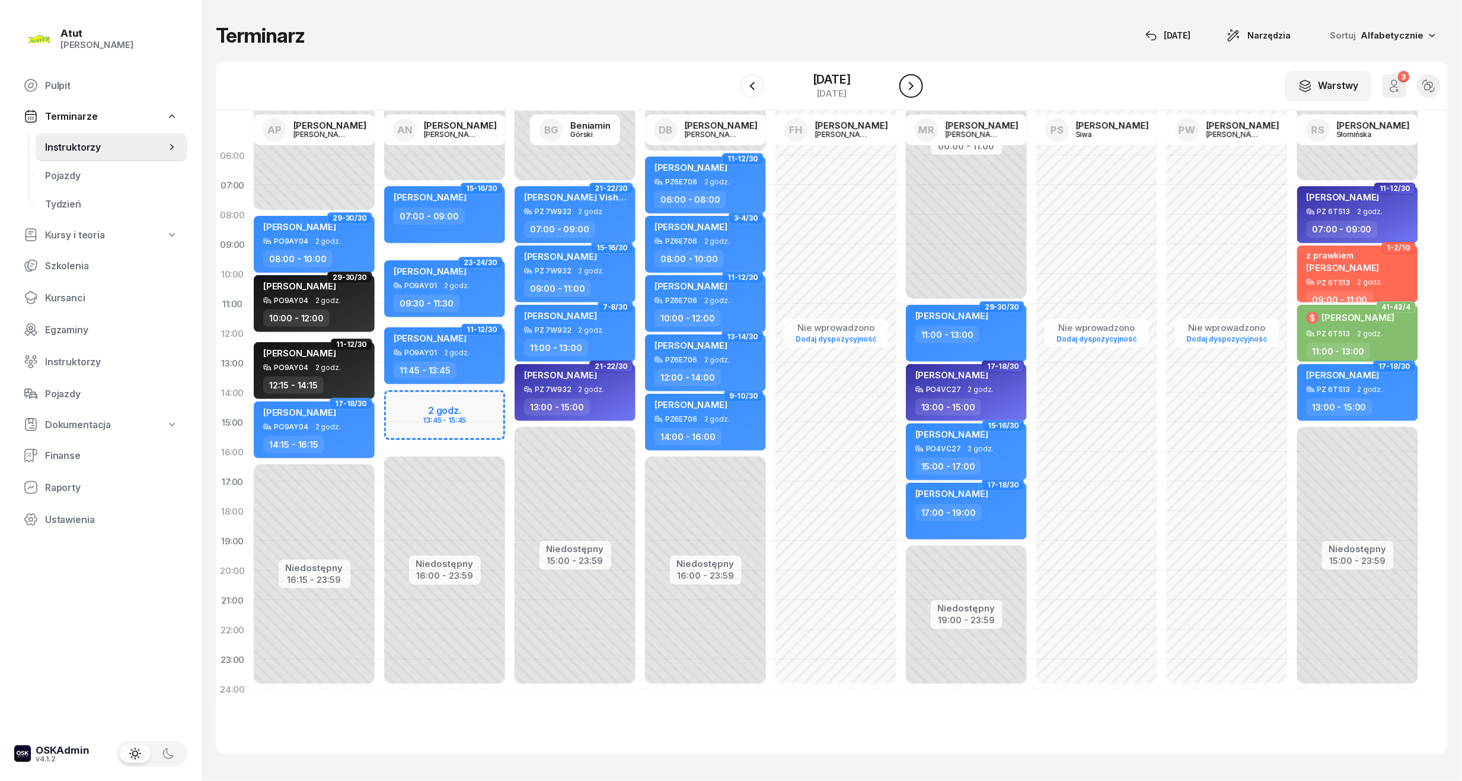
click at [910, 79] on icon "button" at bounding box center [911, 86] width 14 height 14
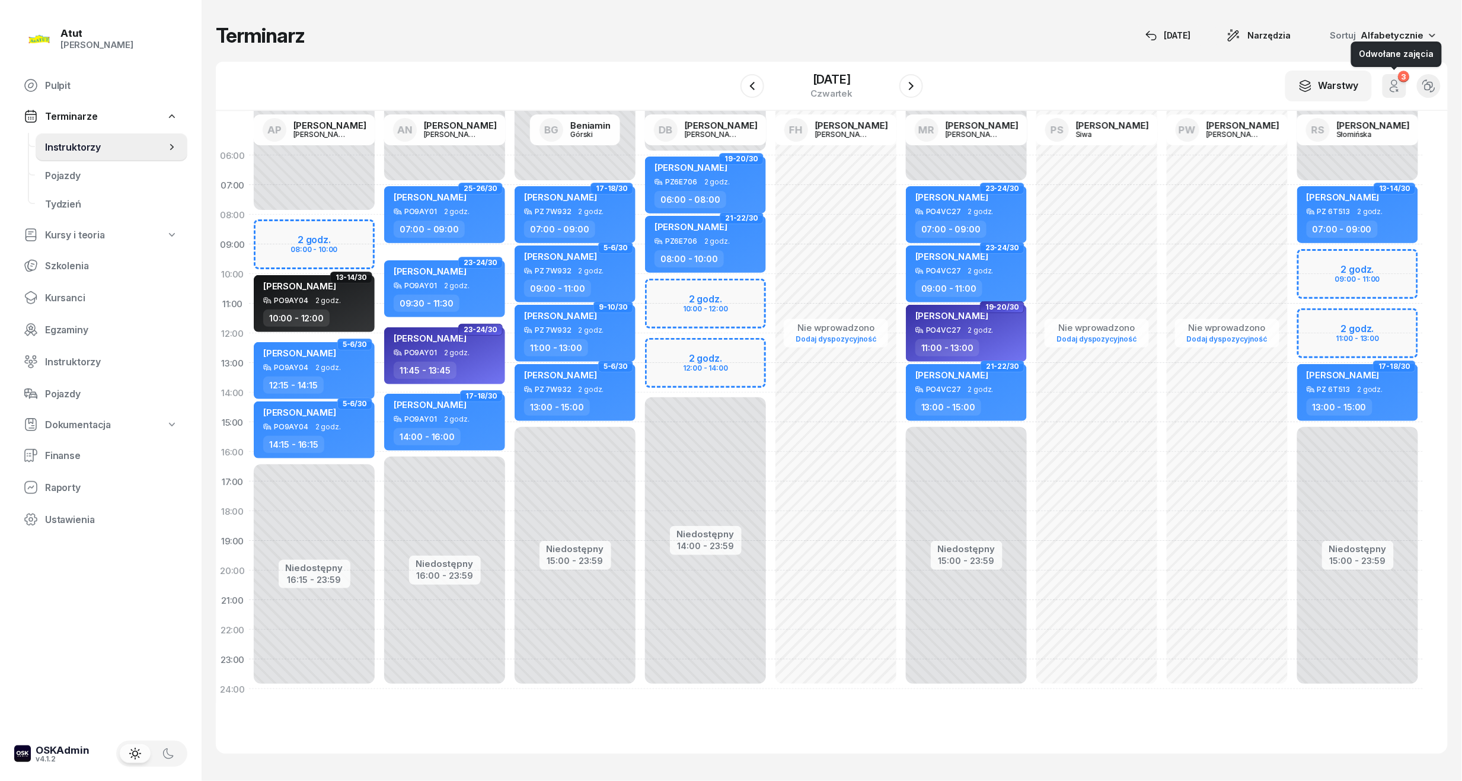
click at [1395, 94] on button "3" at bounding box center [1394, 86] width 24 height 24
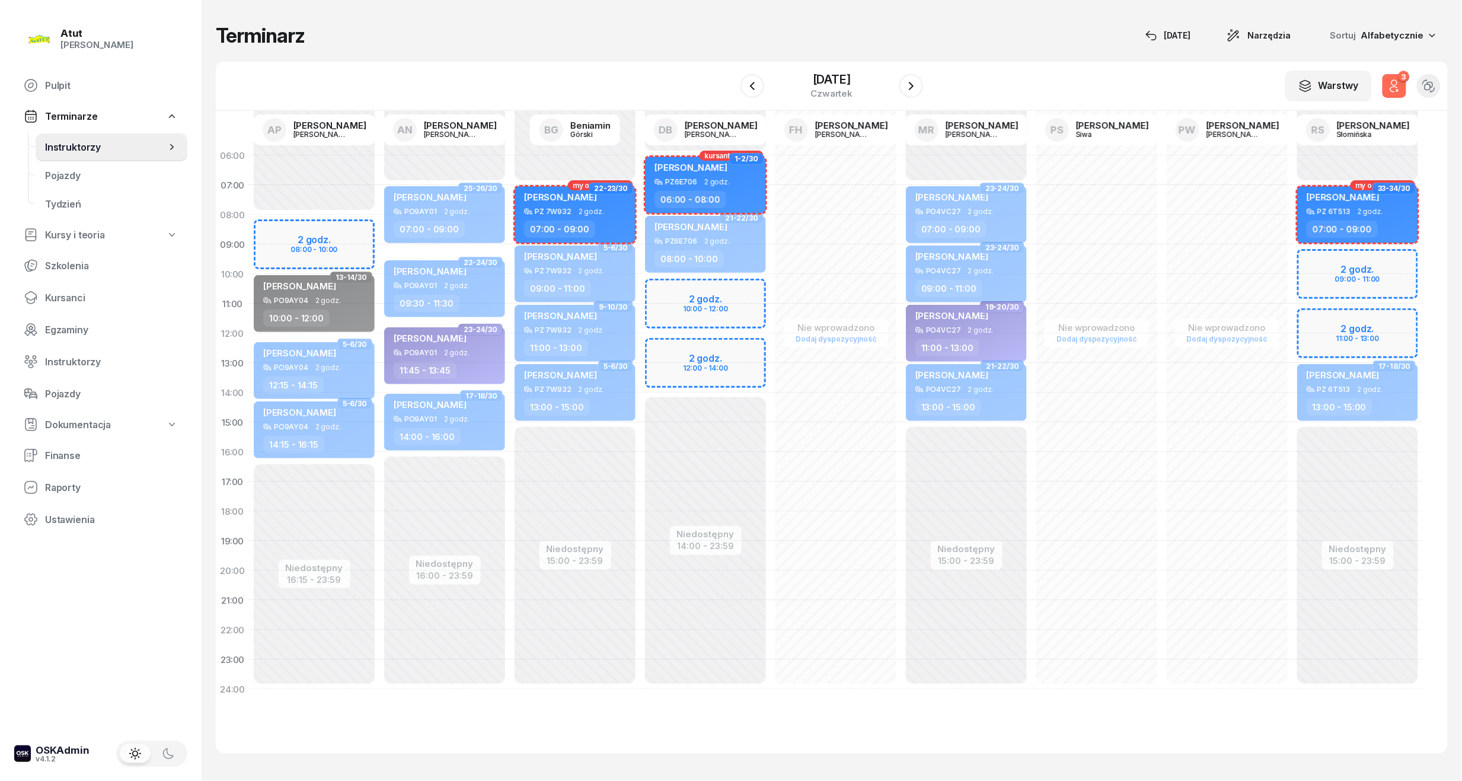
click at [1395, 94] on button "3" at bounding box center [1394, 86] width 24 height 24
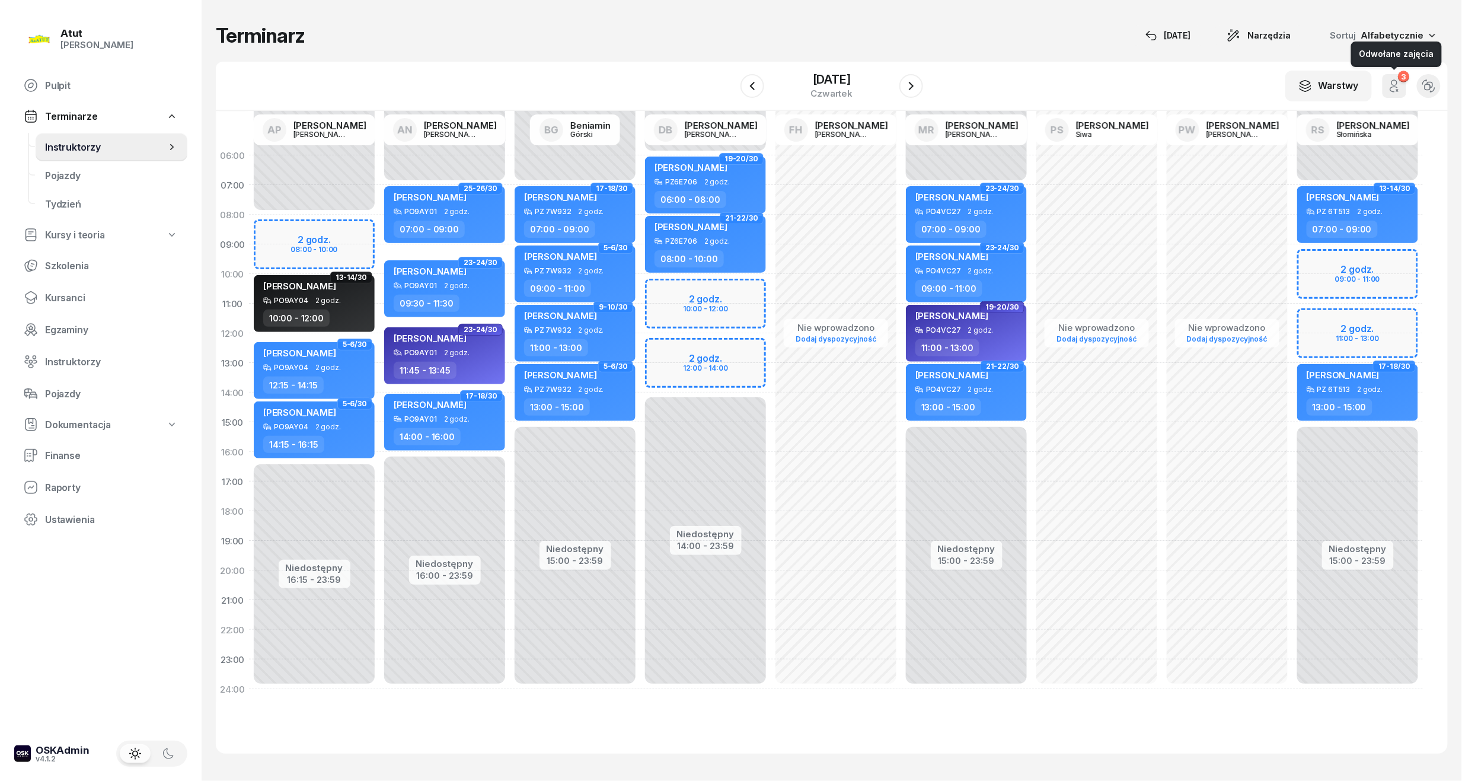
click at [1395, 94] on button "3" at bounding box center [1394, 86] width 24 height 24
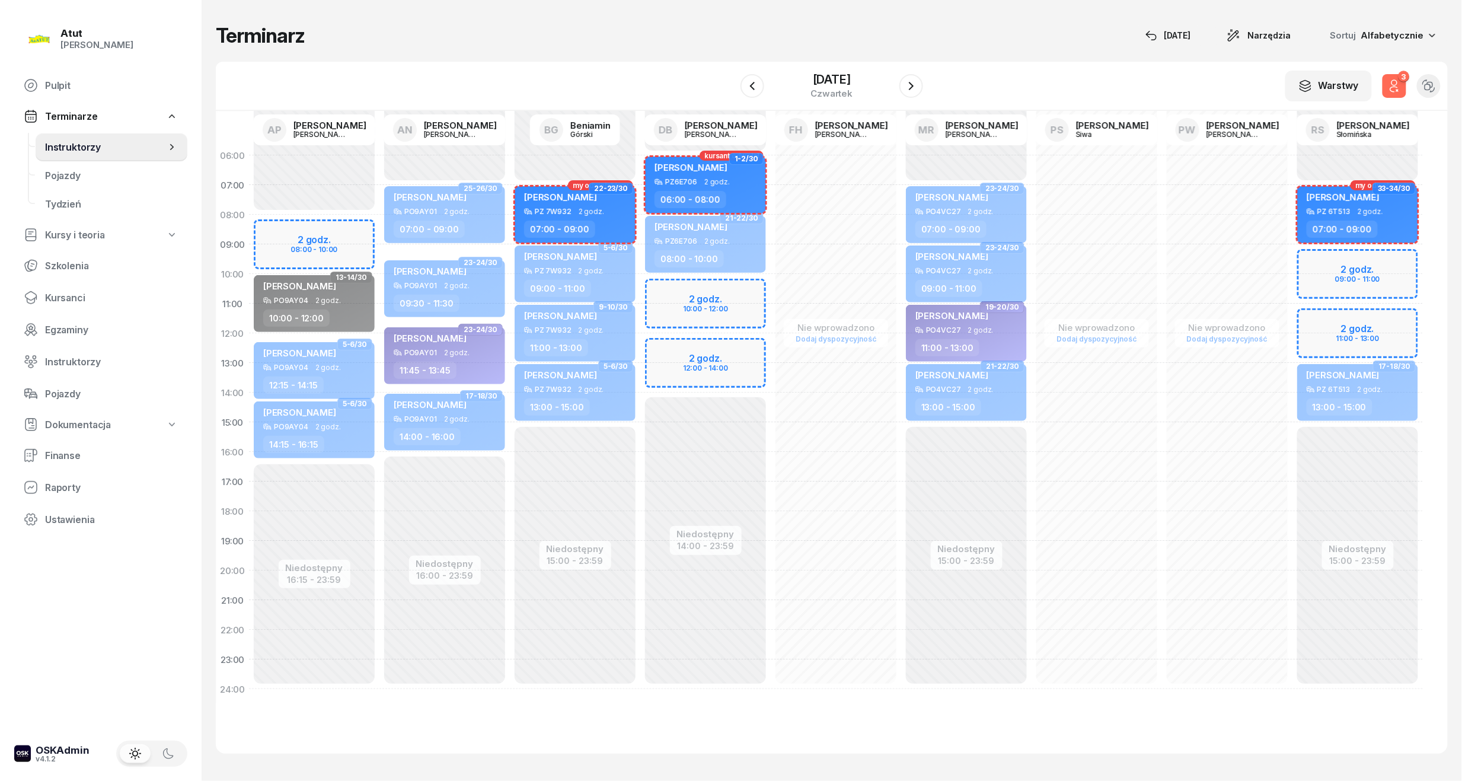
click at [1395, 94] on button "3" at bounding box center [1394, 86] width 24 height 24
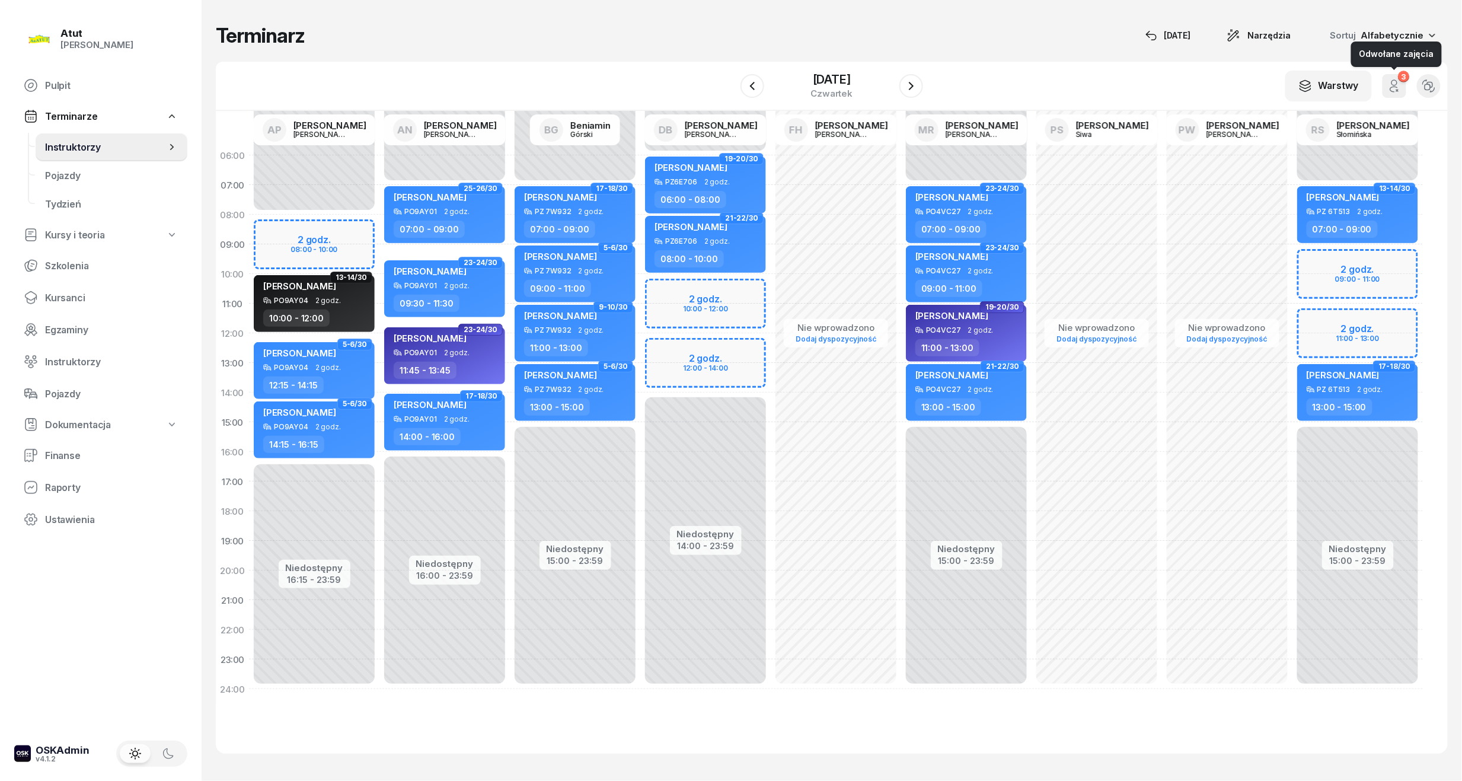
click at [1395, 94] on button "3" at bounding box center [1394, 86] width 24 height 24
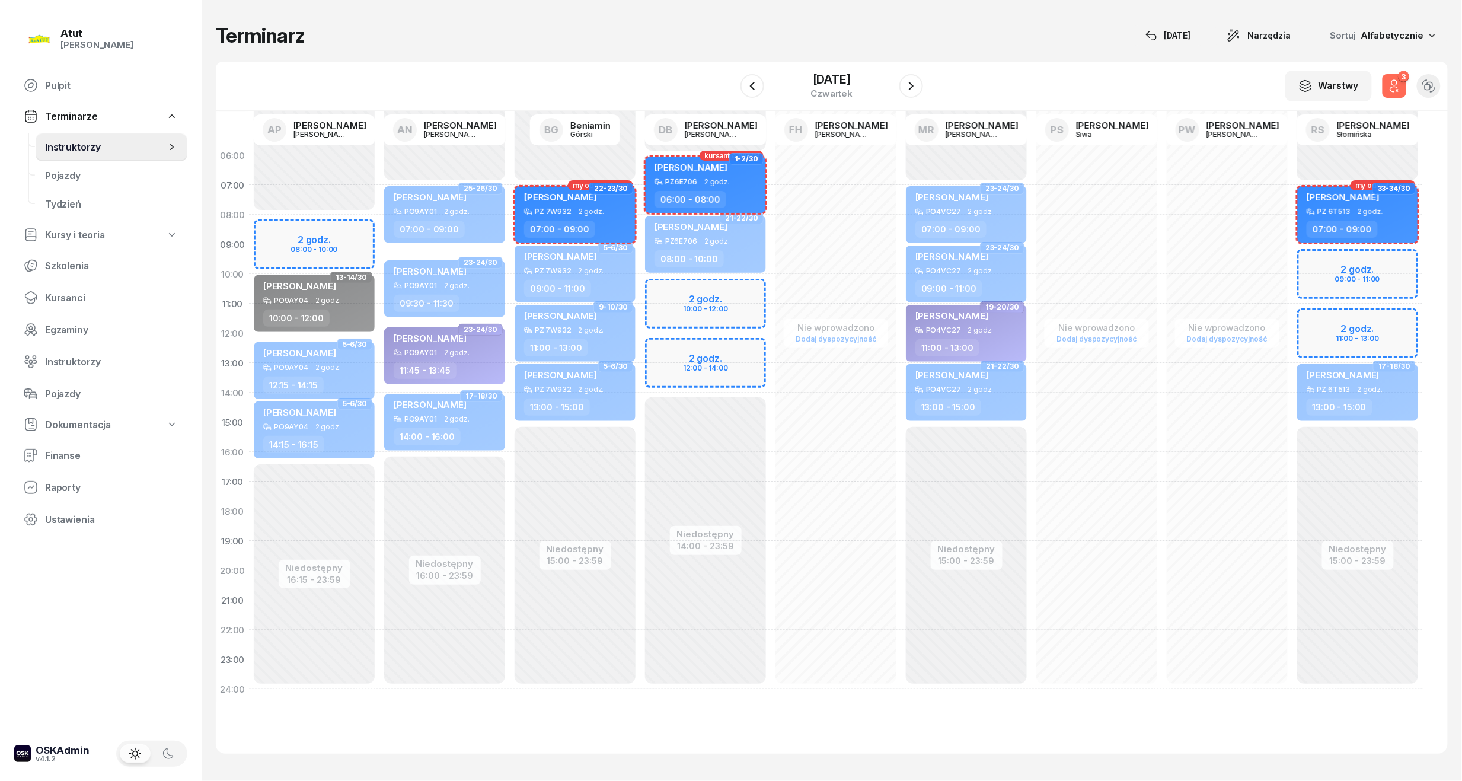
click at [1395, 94] on button "3" at bounding box center [1394, 86] width 24 height 24
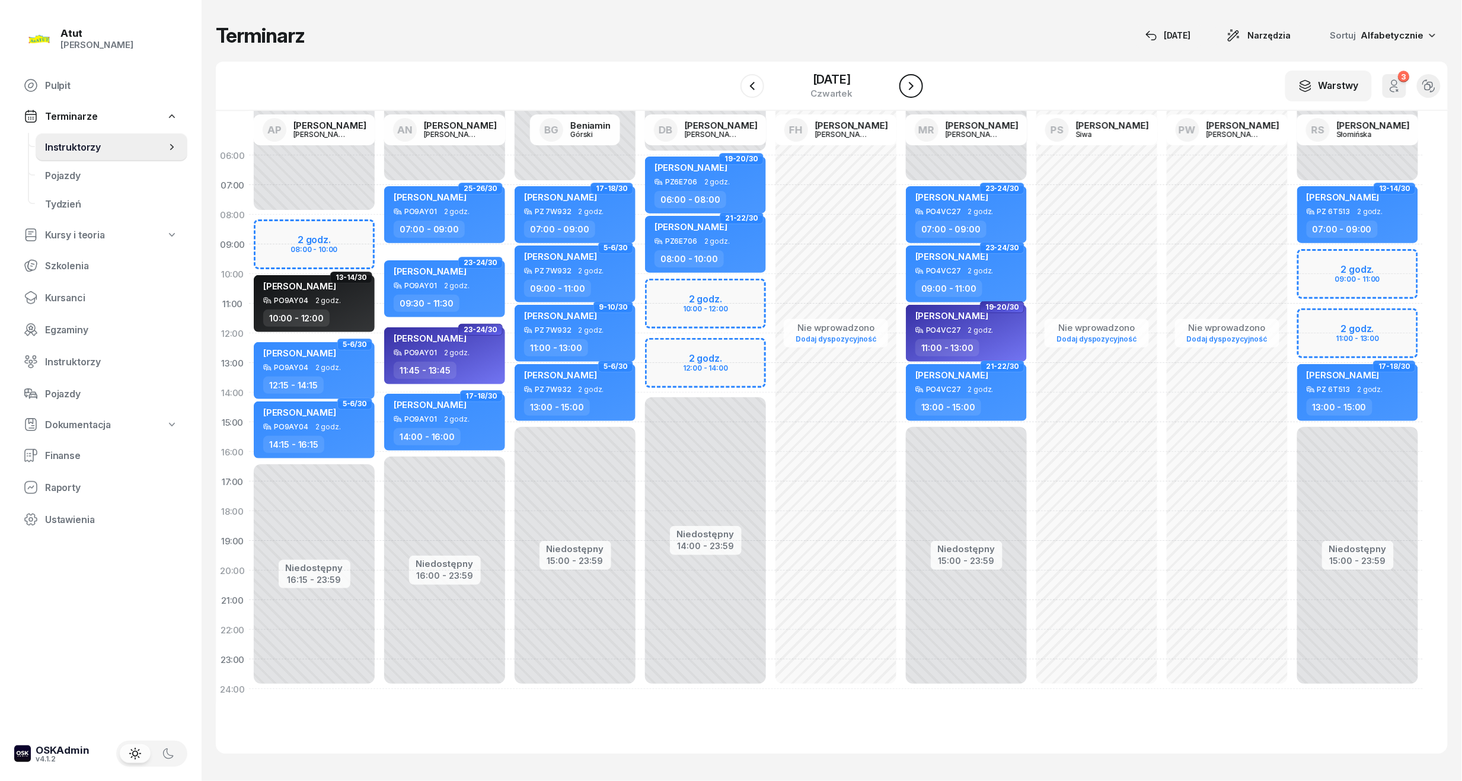
click at [916, 82] on icon "button" at bounding box center [911, 86] width 14 height 14
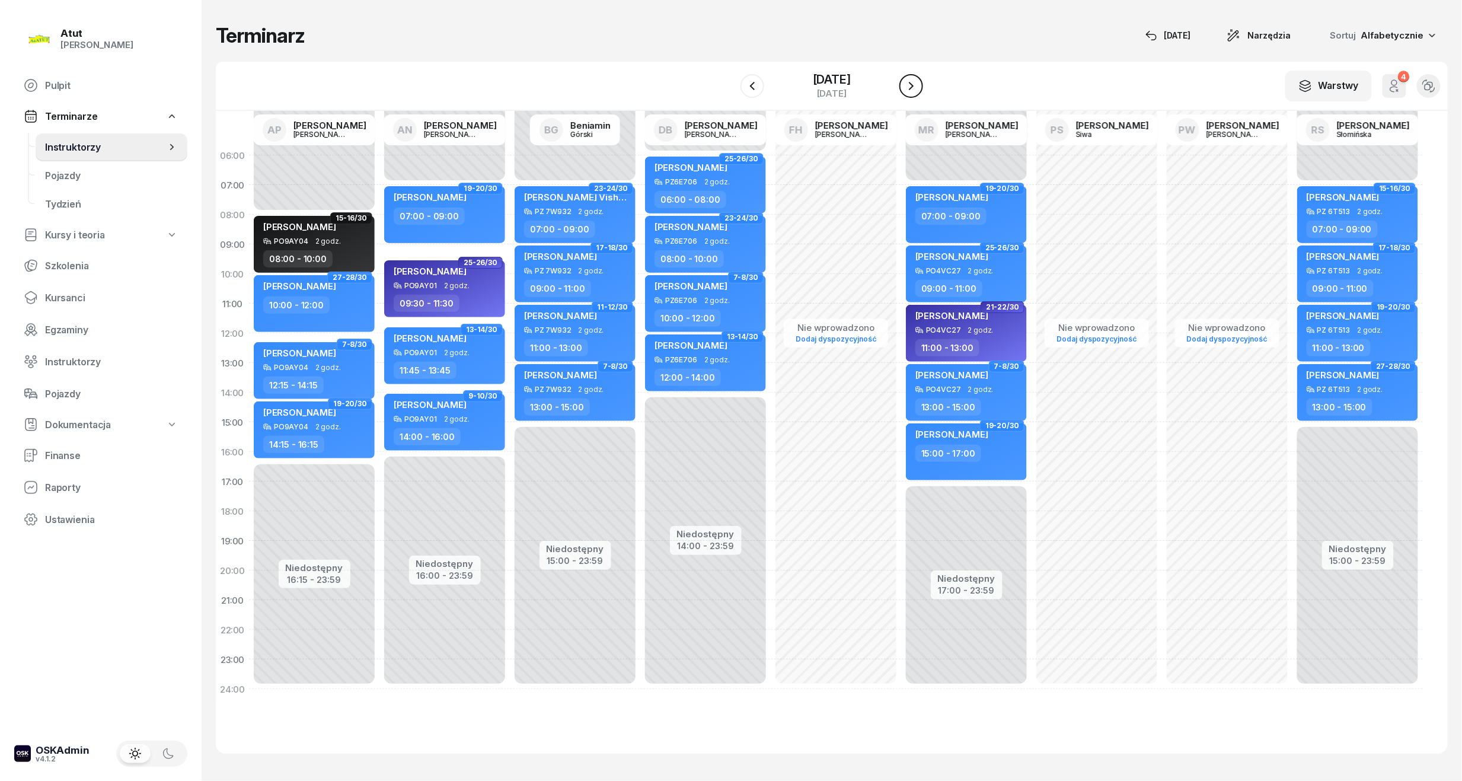
click at [916, 82] on icon "button" at bounding box center [911, 86] width 14 height 14
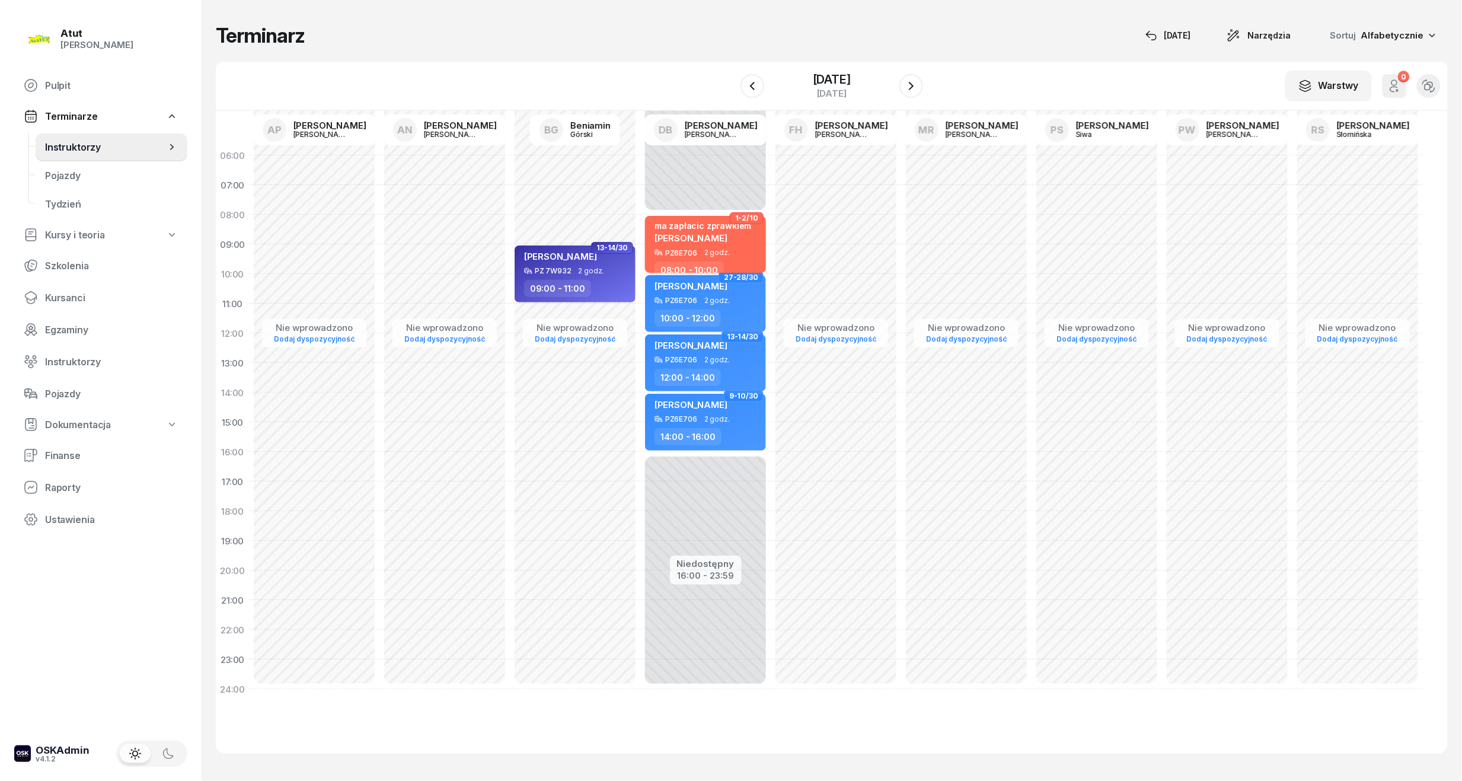
click at [705, 237] on span "[PERSON_NAME]" at bounding box center [690, 237] width 73 height 11
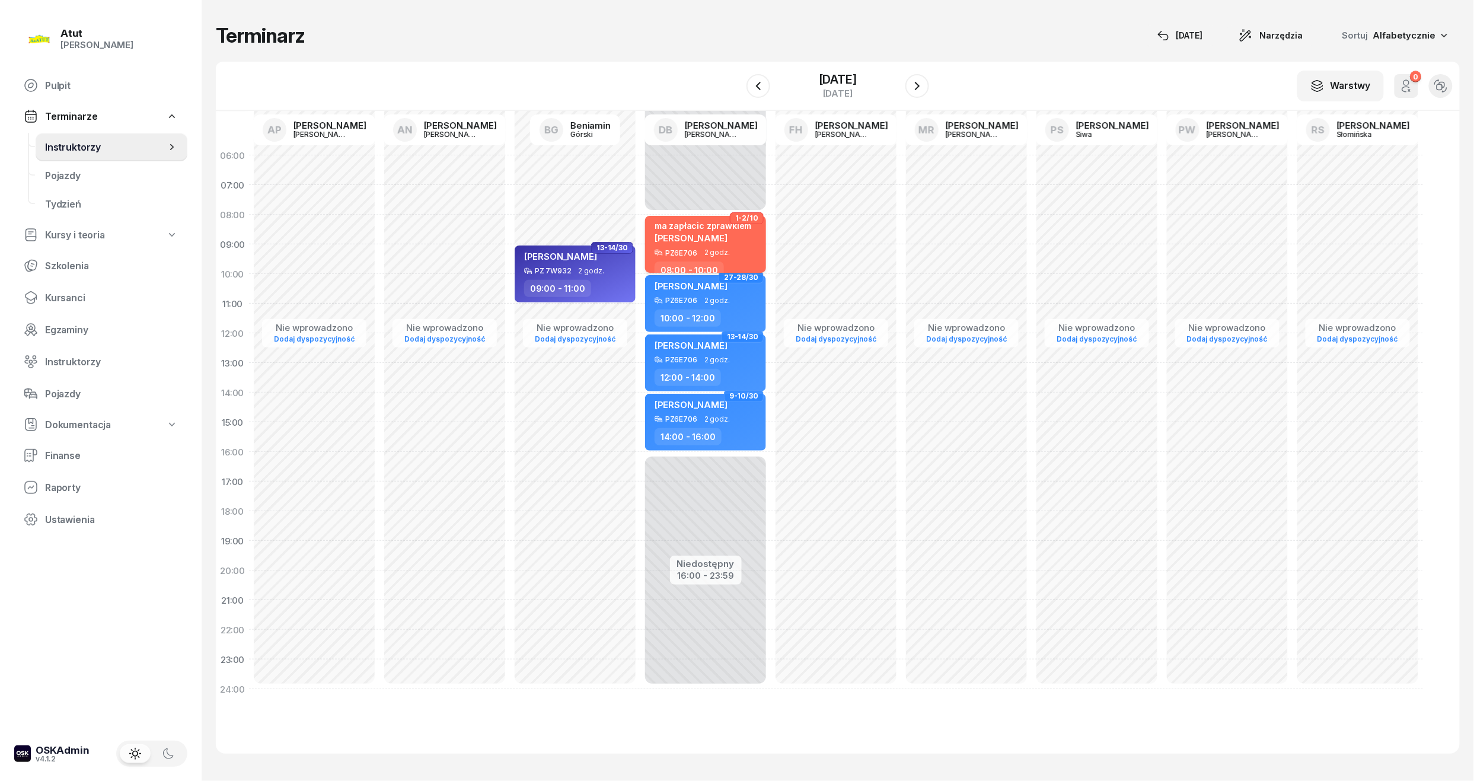
select select "08"
select select "10"
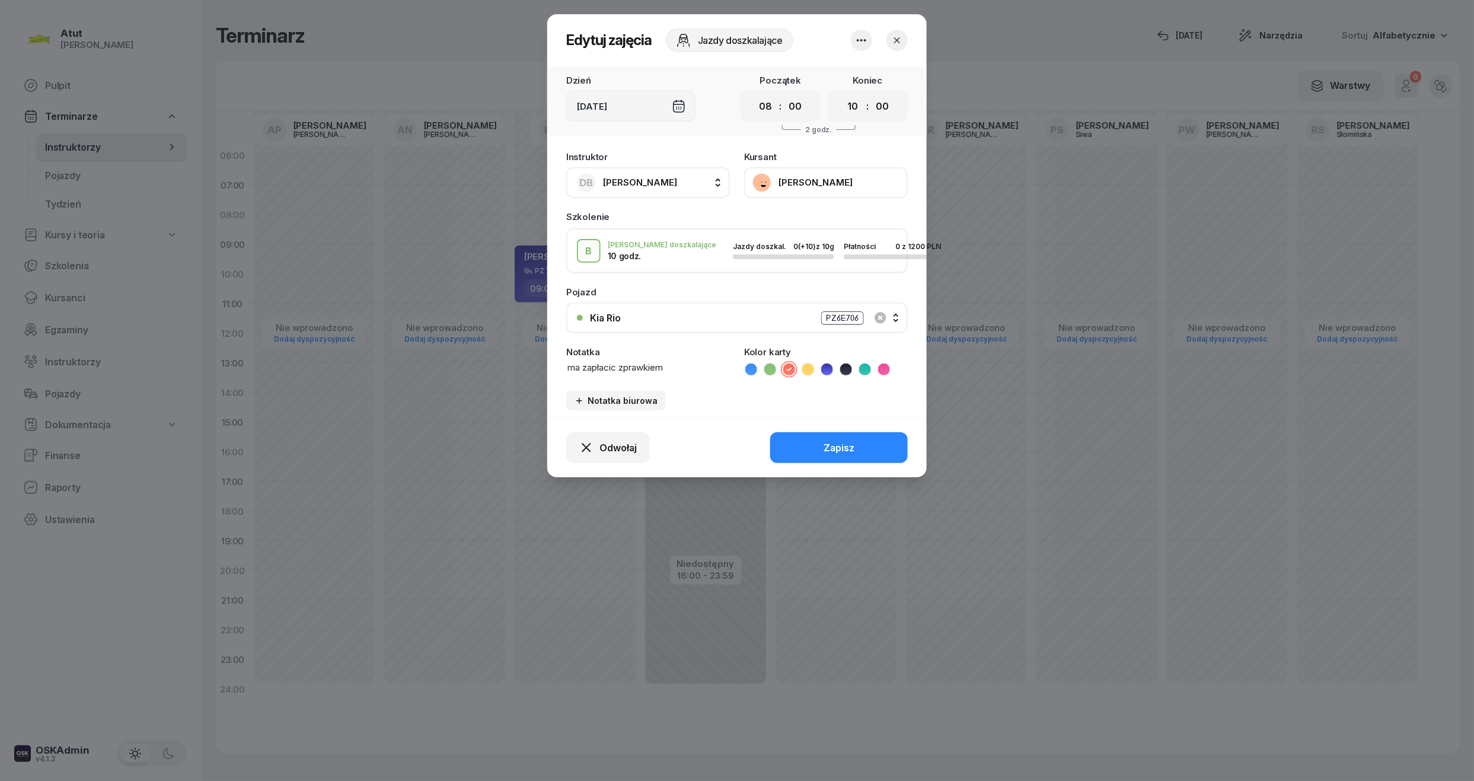
click at [813, 183] on button "[PERSON_NAME]" at bounding box center [826, 182] width 164 height 31
click at [801, 219] on div "Otwórz profil" at bounding box center [781, 221] width 57 height 11
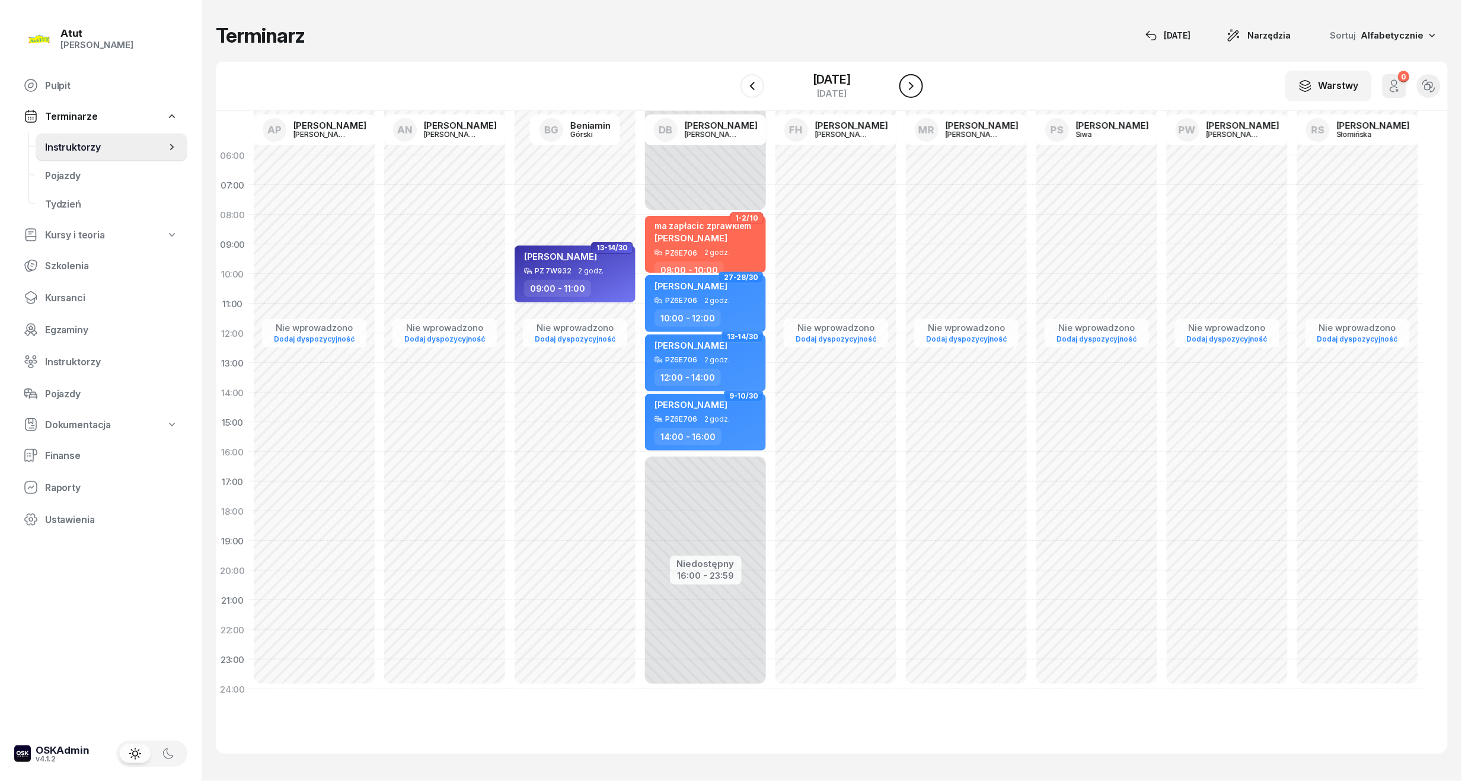
click at [918, 79] on icon "button" at bounding box center [911, 86] width 14 height 14
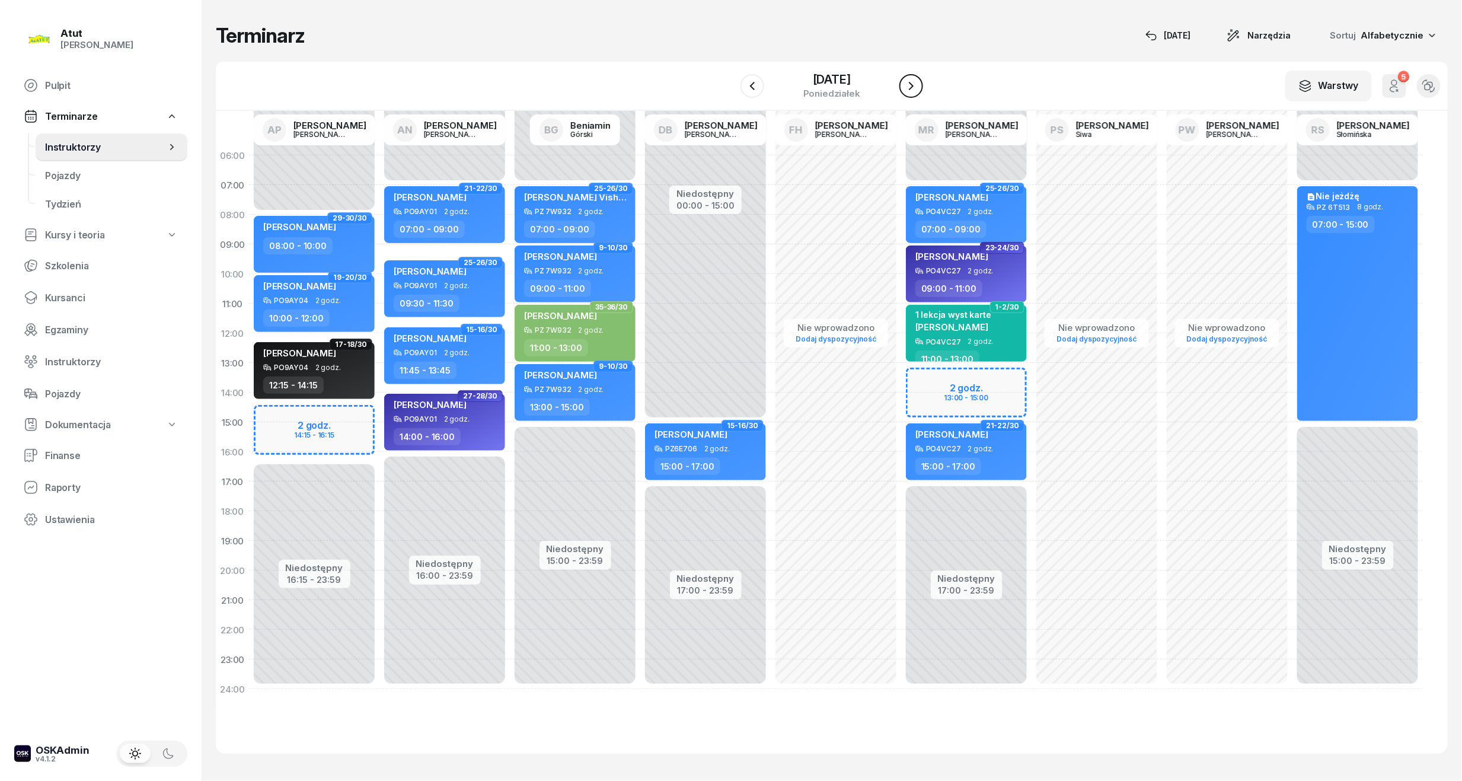
click at [918, 79] on icon "button" at bounding box center [911, 86] width 14 height 14
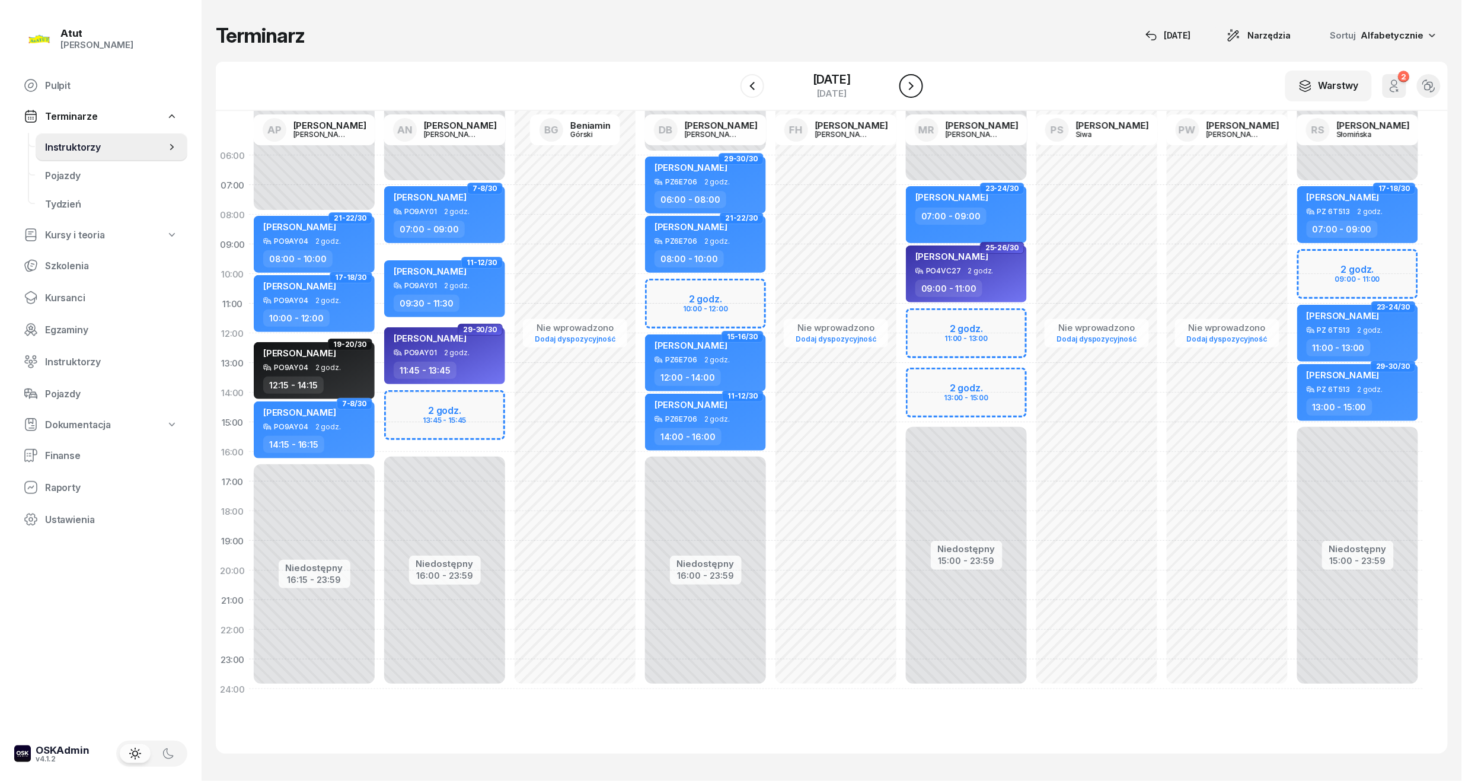
click at [918, 79] on icon "button" at bounding box center [911, 86] width 14 height 14
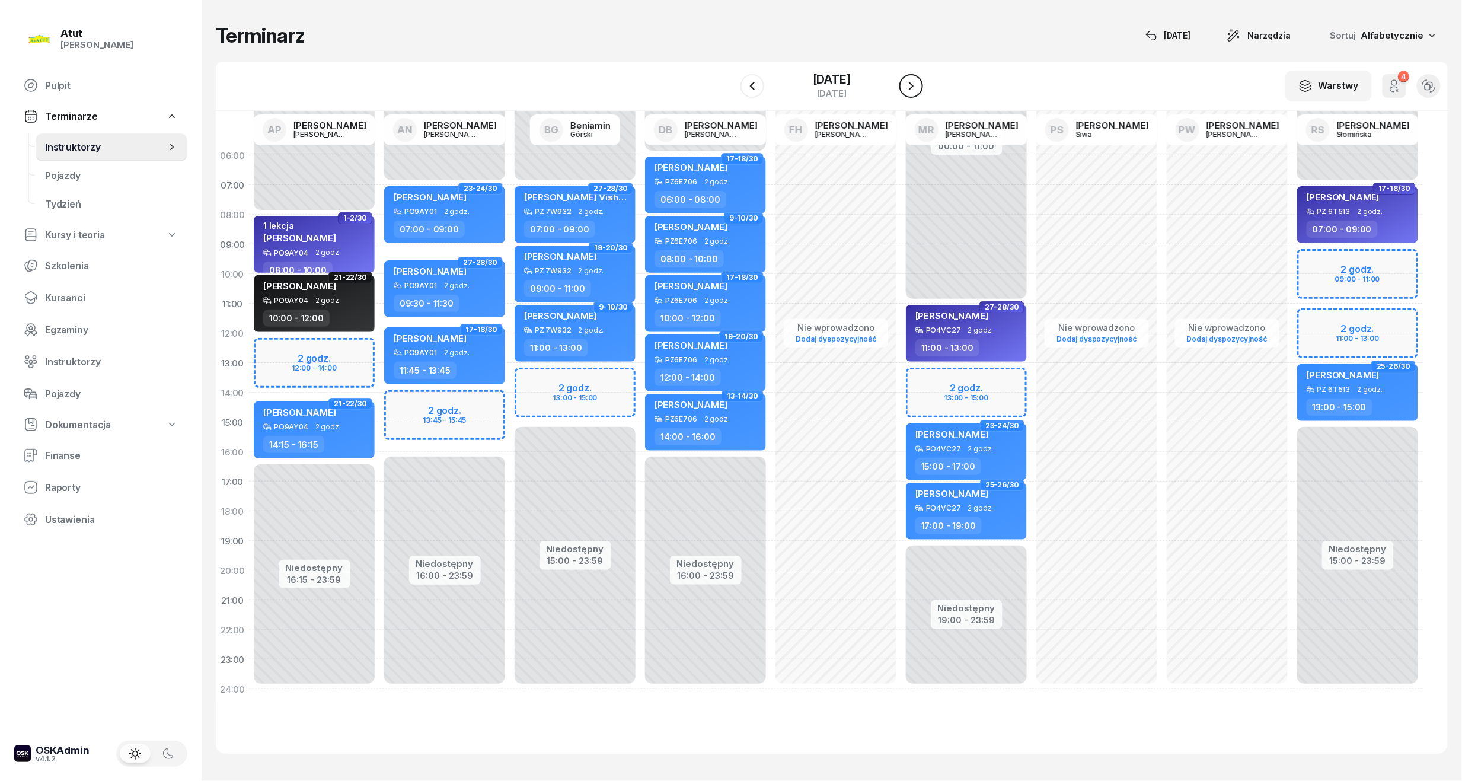
click at [918, 79] on icon "button" at bounding box center [911, 86] width 14 height 14
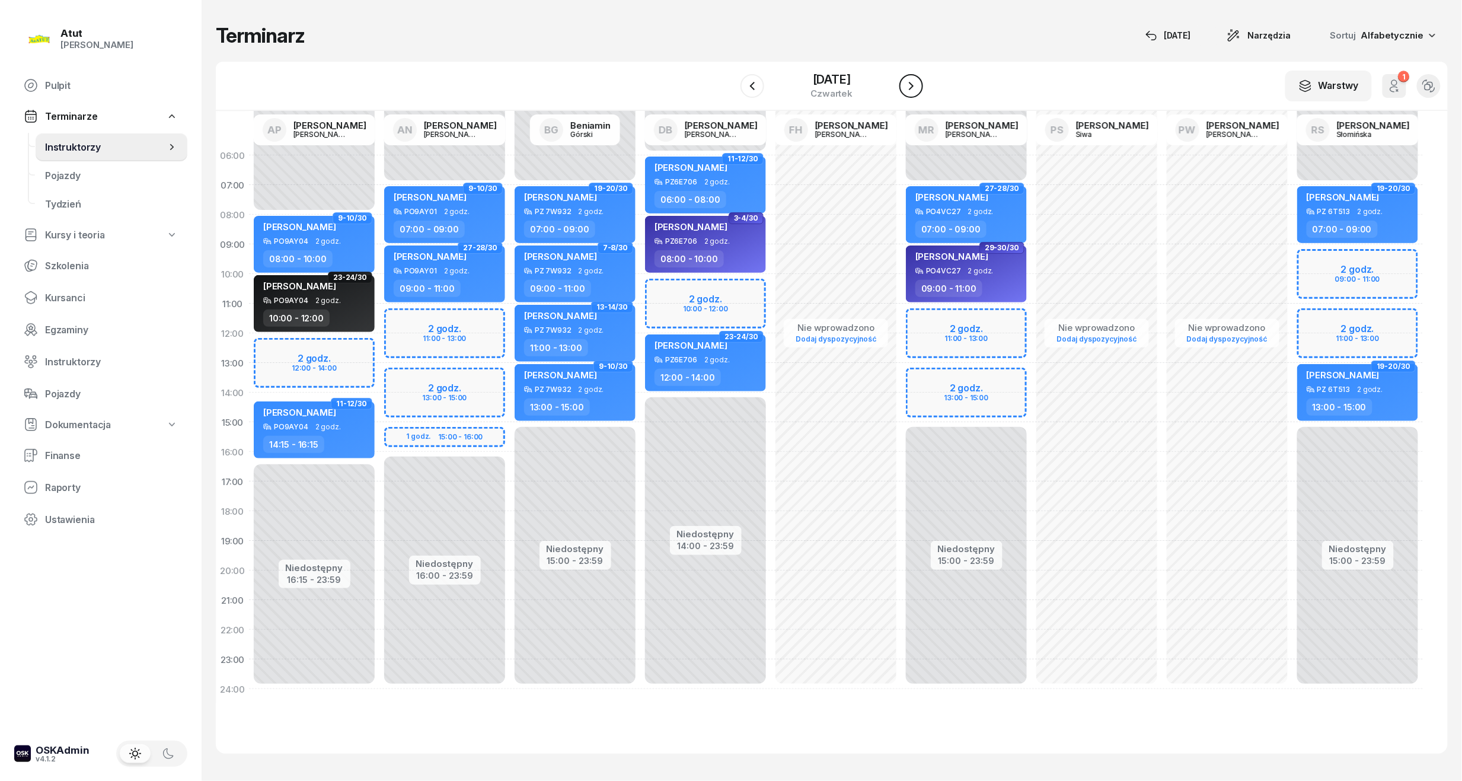
click at [918, 79] on icon "button" at bounding box center [911, 86] width 14 height 14
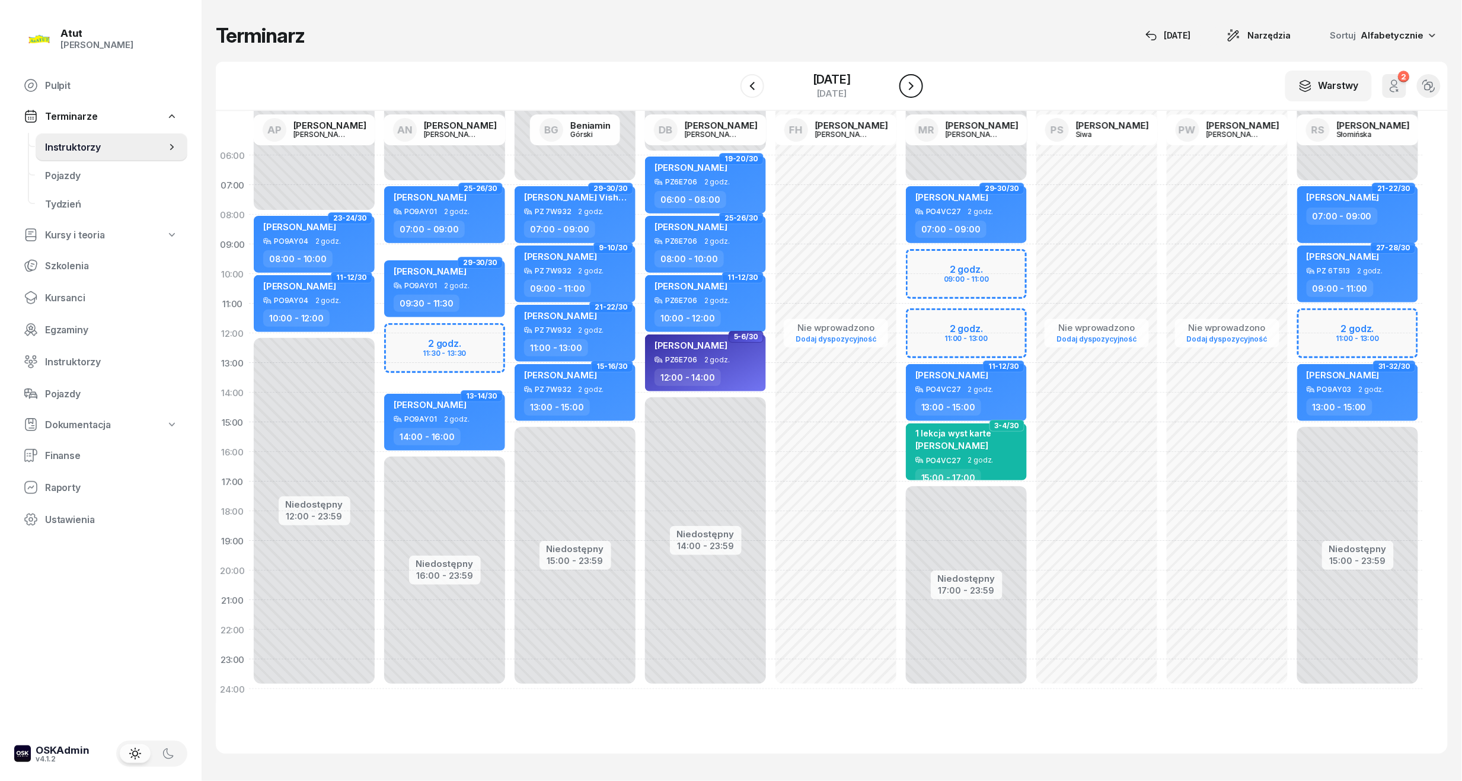
click at [918, 79] on icon "button" at bounding box center [911, 86] width 14 height 14
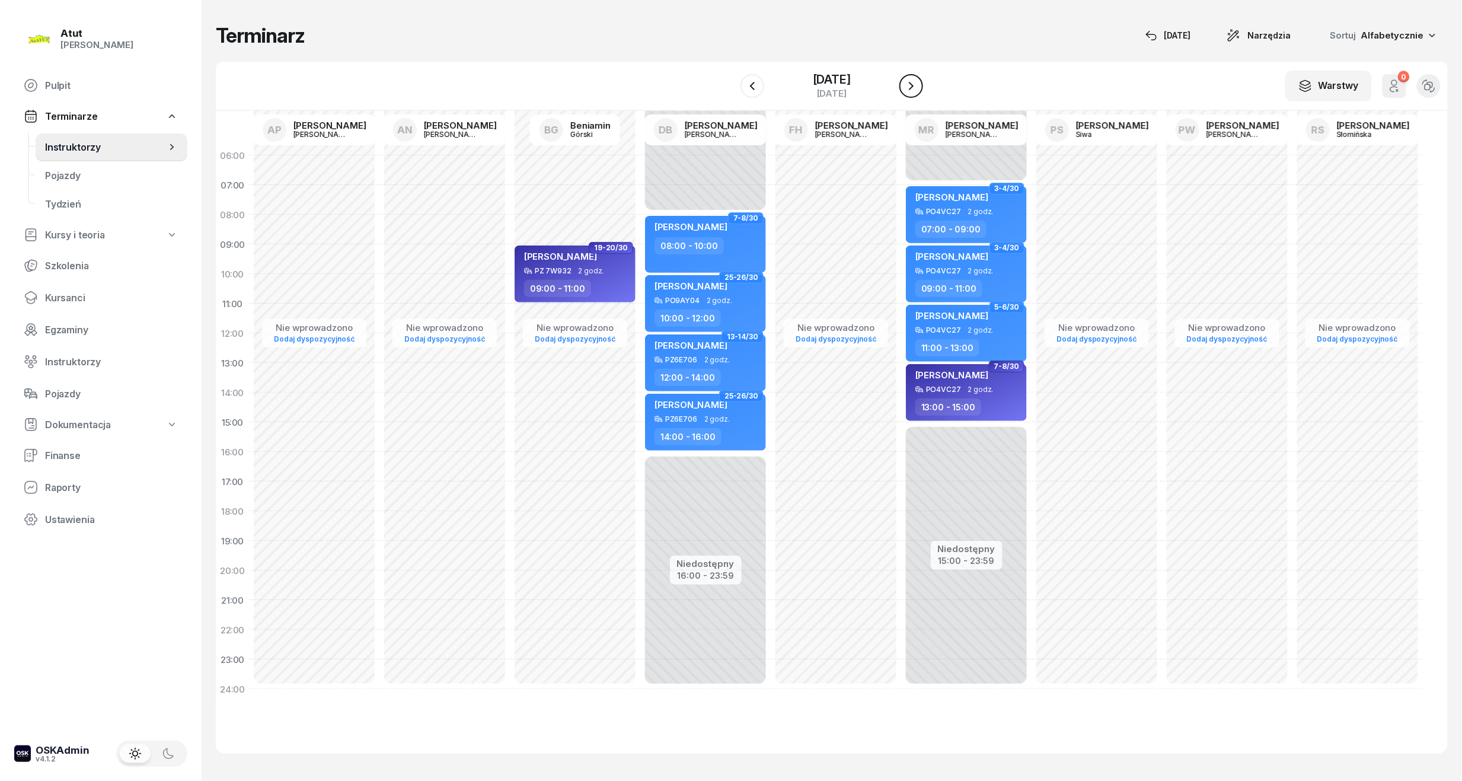
click at [918, 79] on icon "button" at bounding box center [911, 86] width 14 height 14
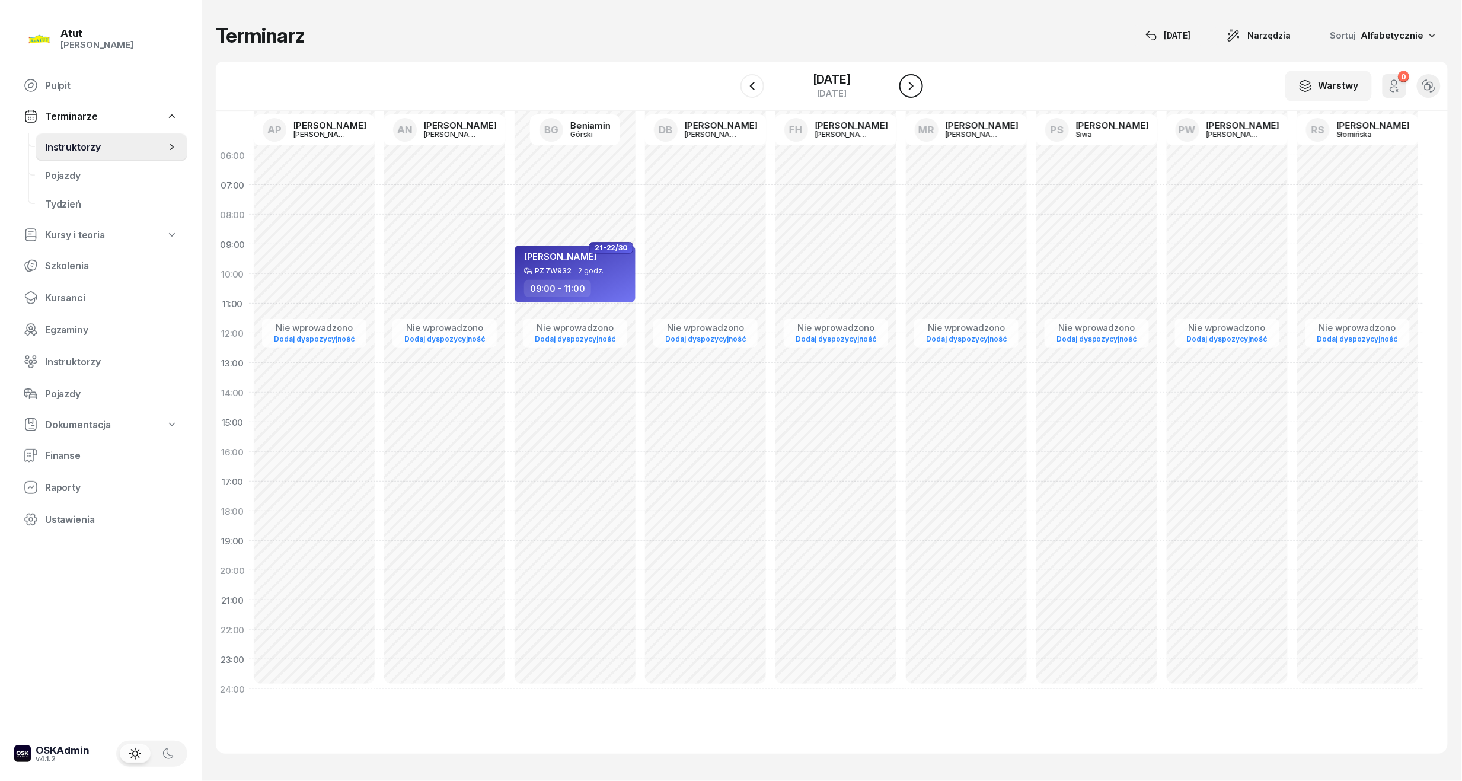
click at [918, 79] on icon "button" at bounding box center [911, 86] width 14 height 14
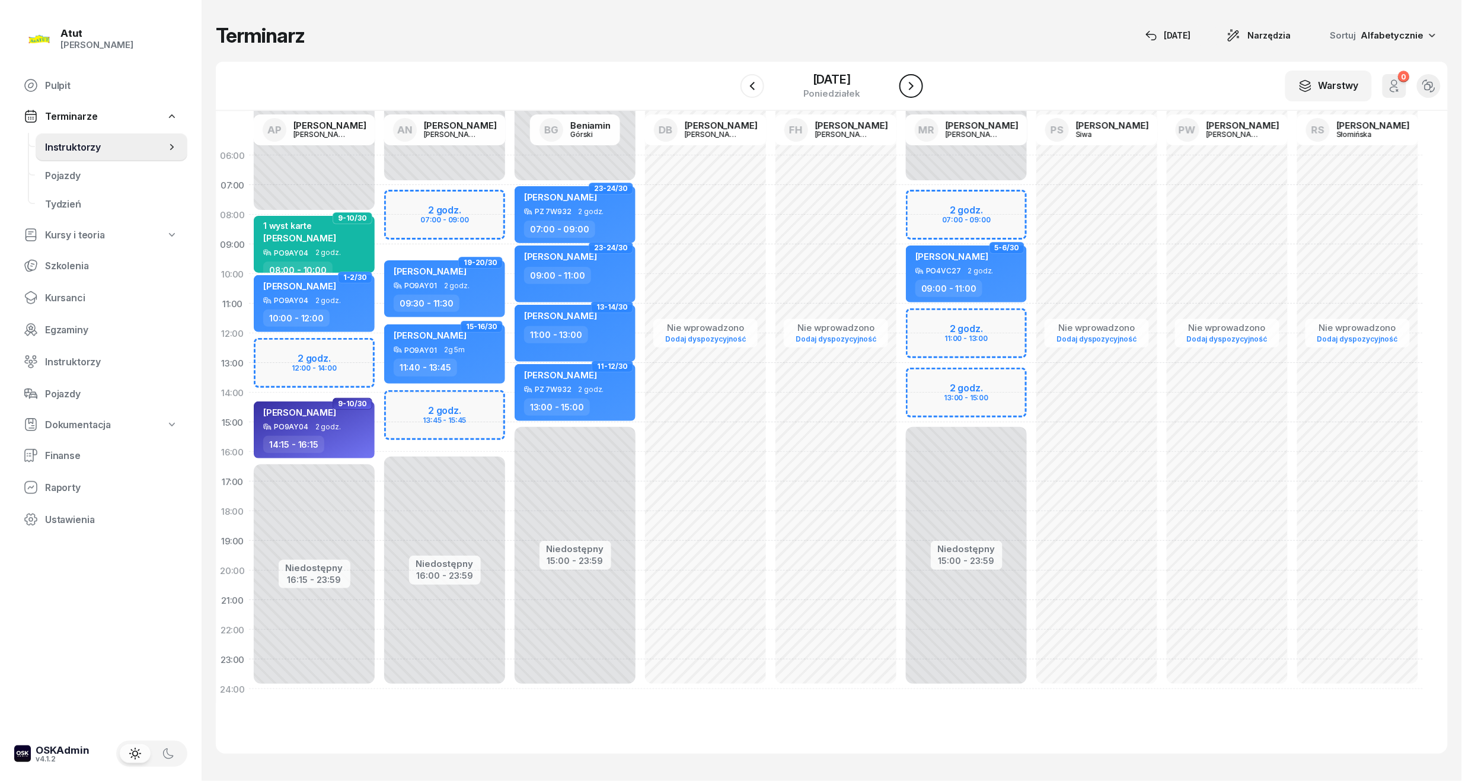
click at [920, 79] on button "button" at bounding box center [911, 86] width 24 height 24
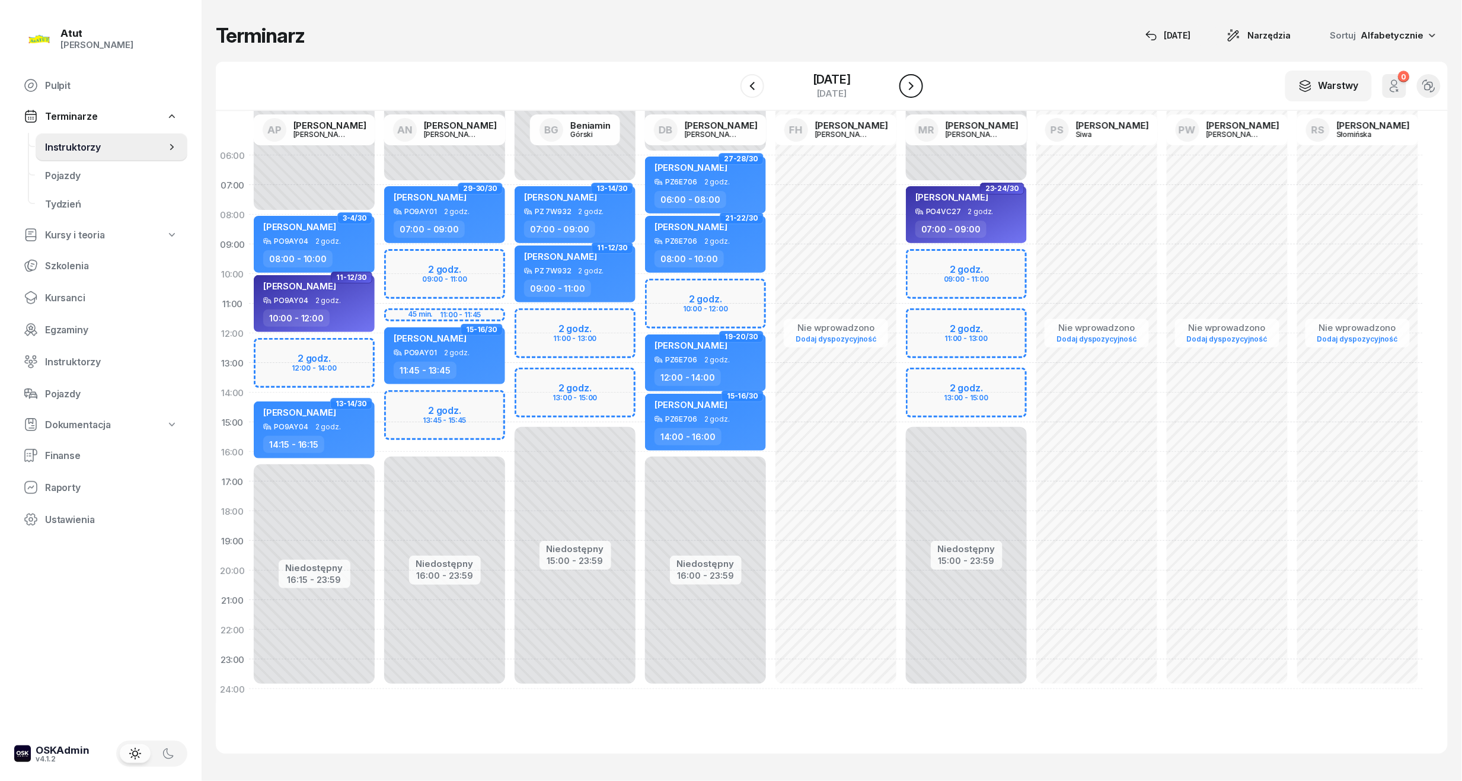
click at [920, 79] on button "button" at bounding box center [911, 86] width 24 height 24
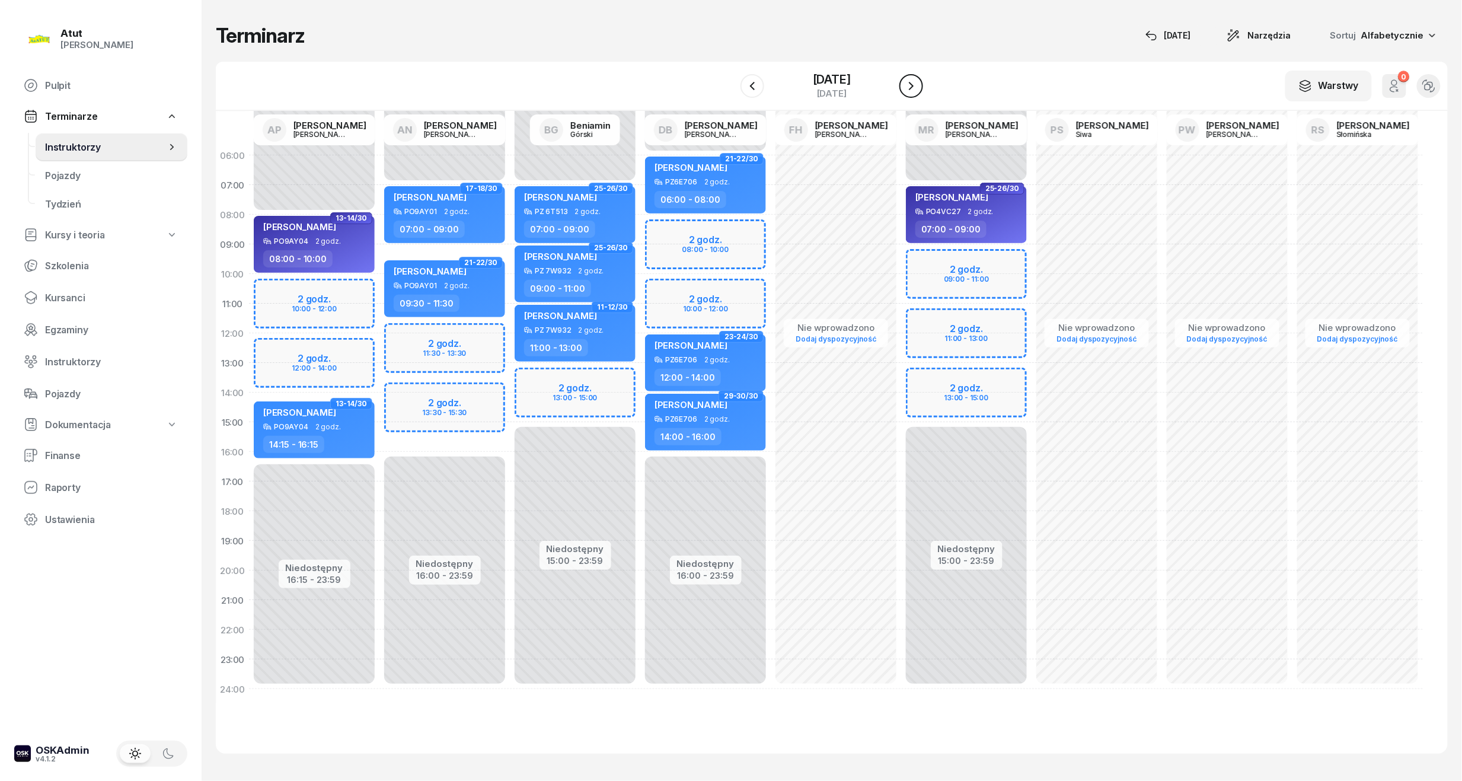
click at [920, 79] on button "button" at bounding box center [911, 86] width 24 height 24
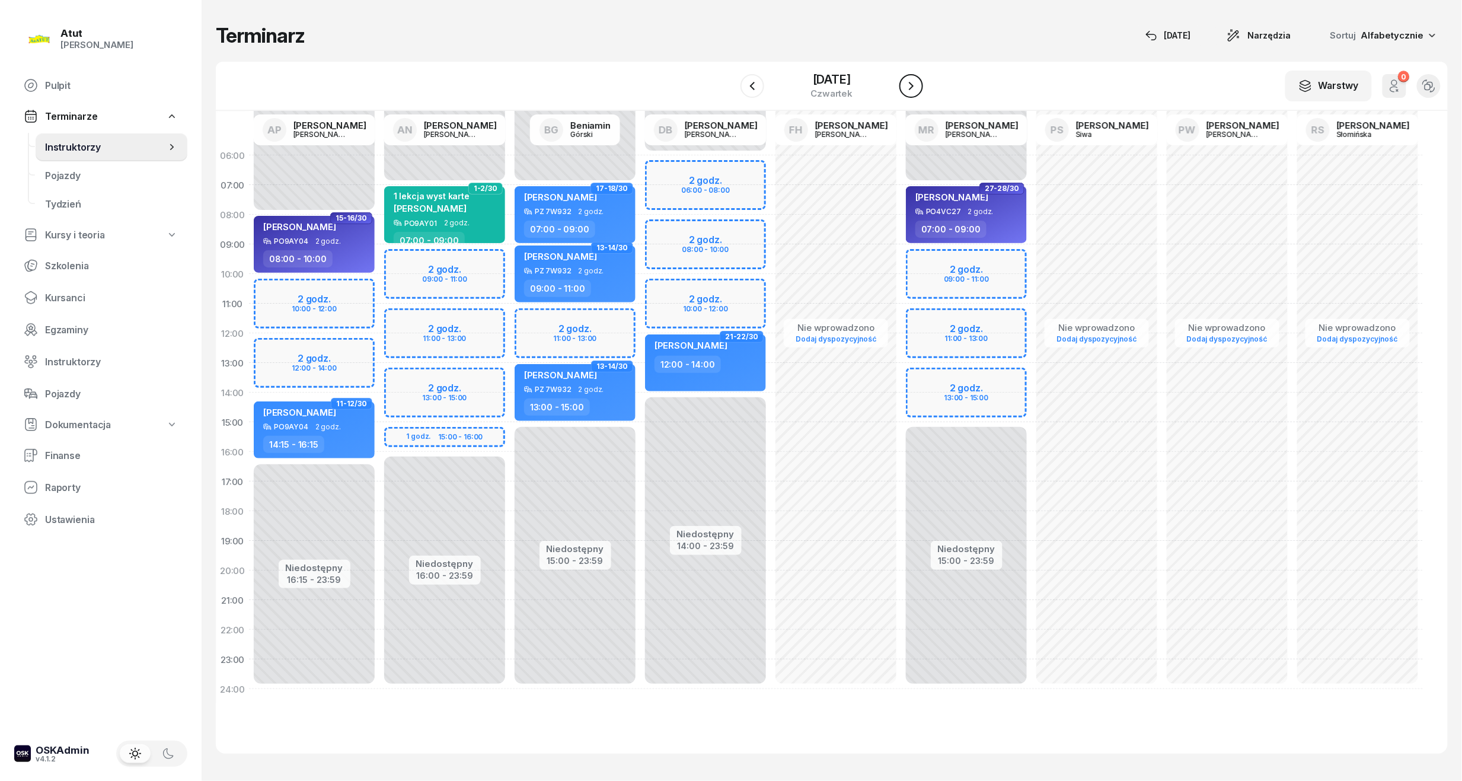
click at [912, 86] on icon "button" at bounding box center [911, 86] width 5 height 8
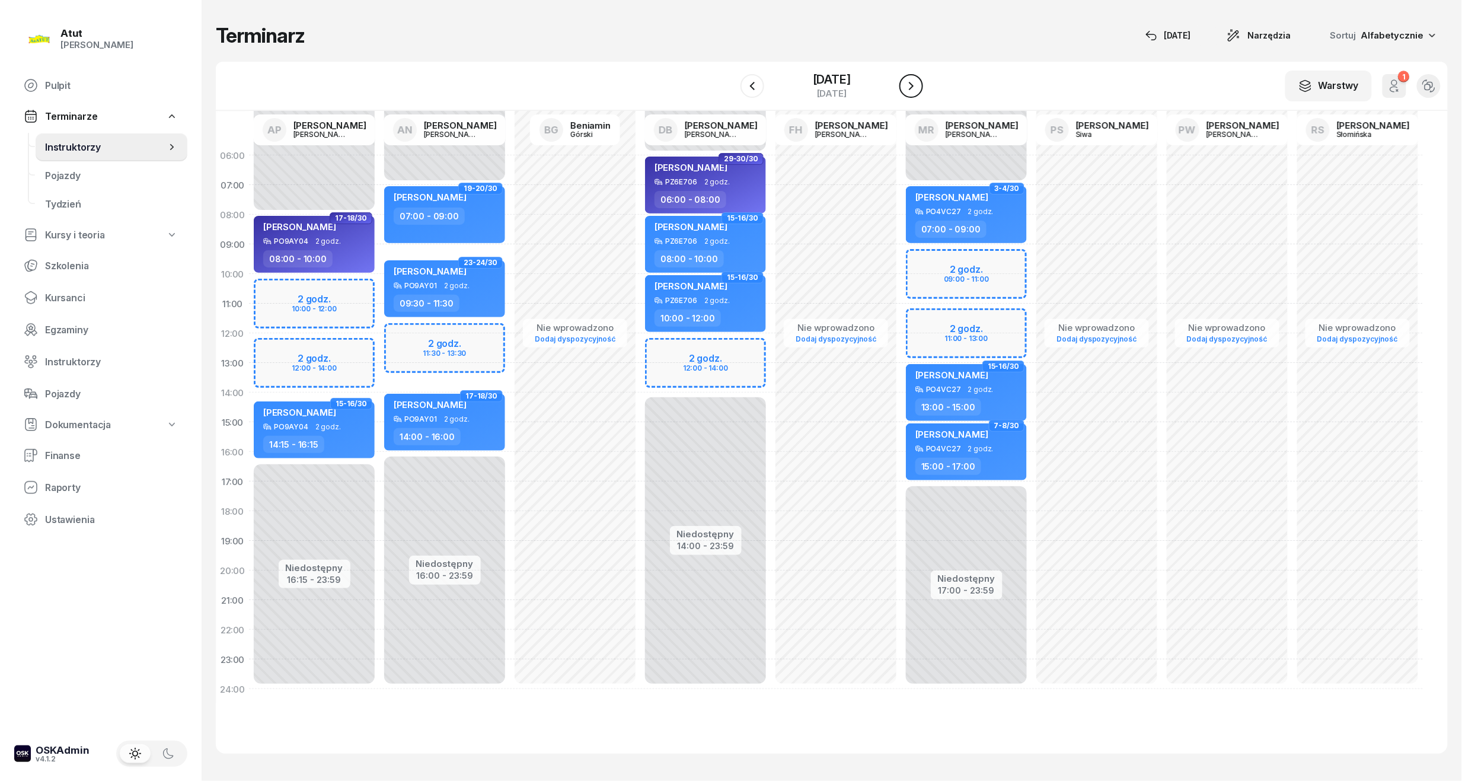
click at [912, 86] on icon "button" at bounding box center [911, 86] width 5 height 8
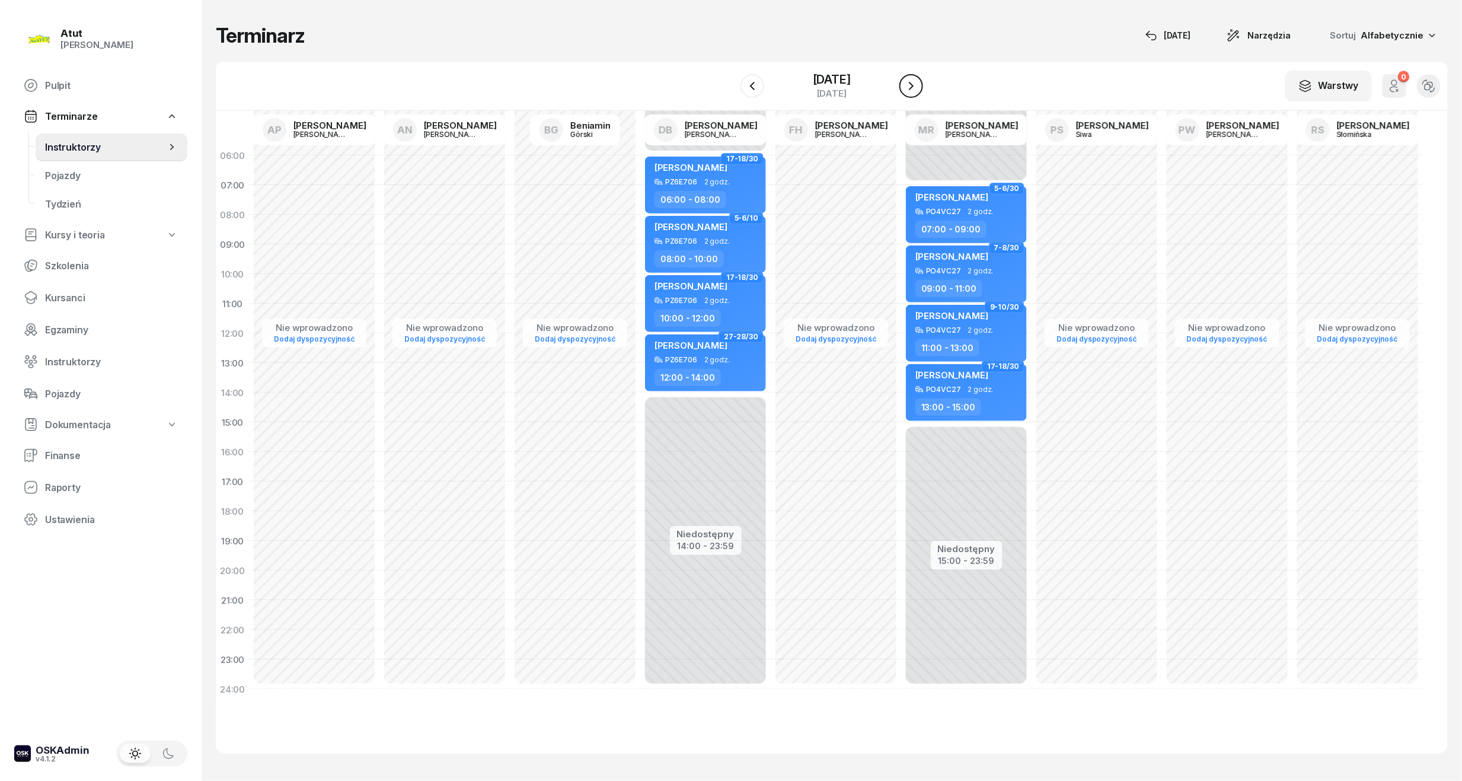
click at [912, 86] on icon "button" at bounding box center [911, 86] width 5 height 8
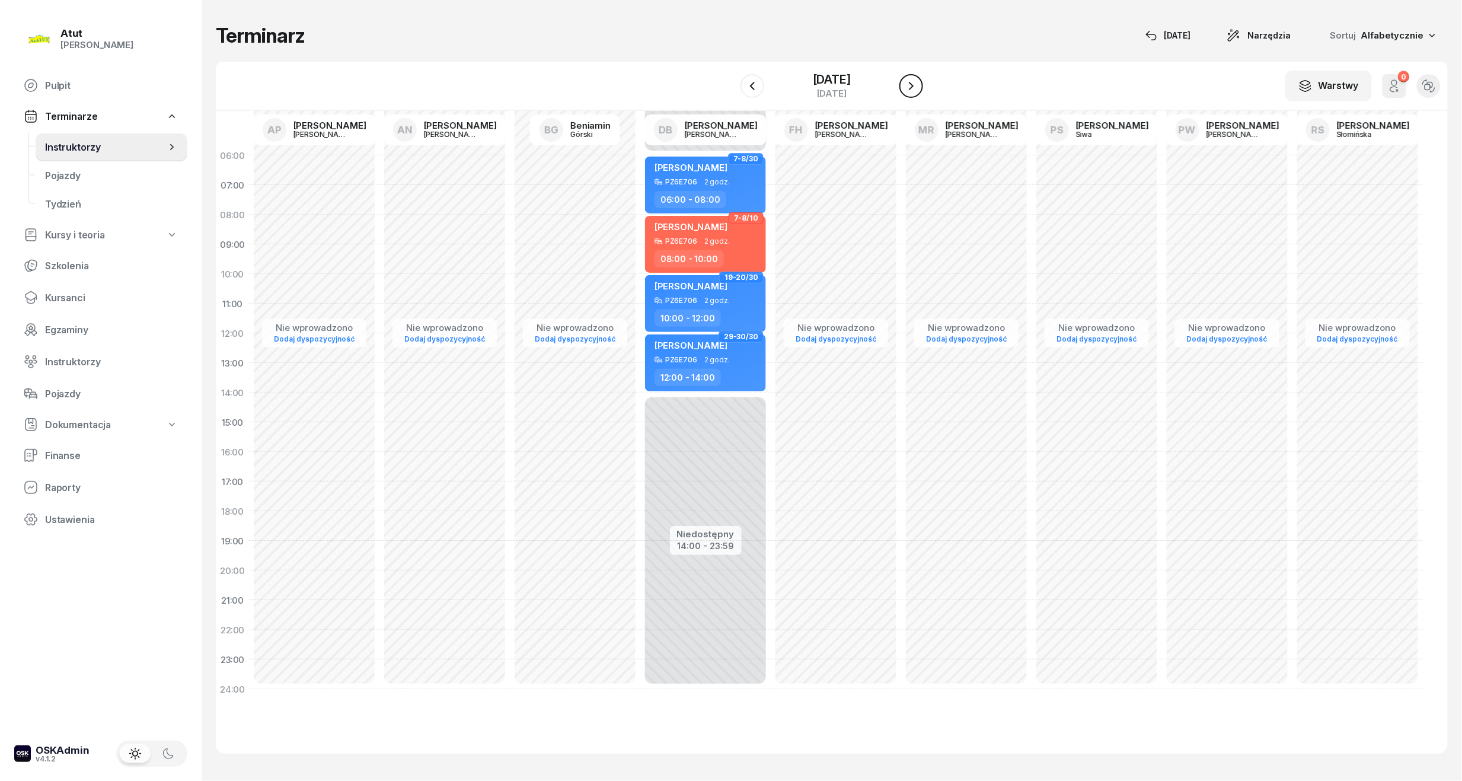
click at [912, 86] on icon "button" at bounding box center [911, 86] width 5 height 8
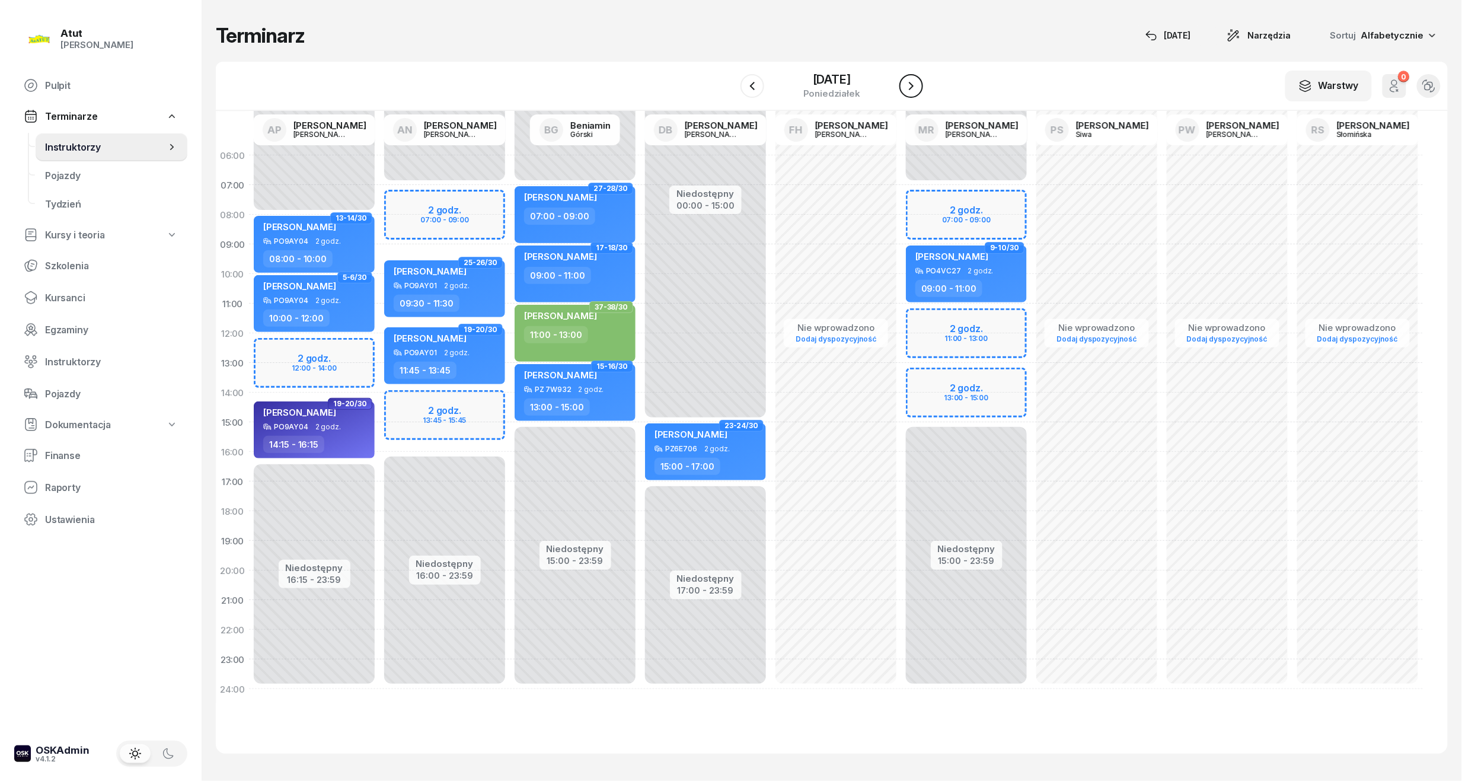
click at [913, 86] on icon "button" at bounding box center [911, 86] width 5 height 8
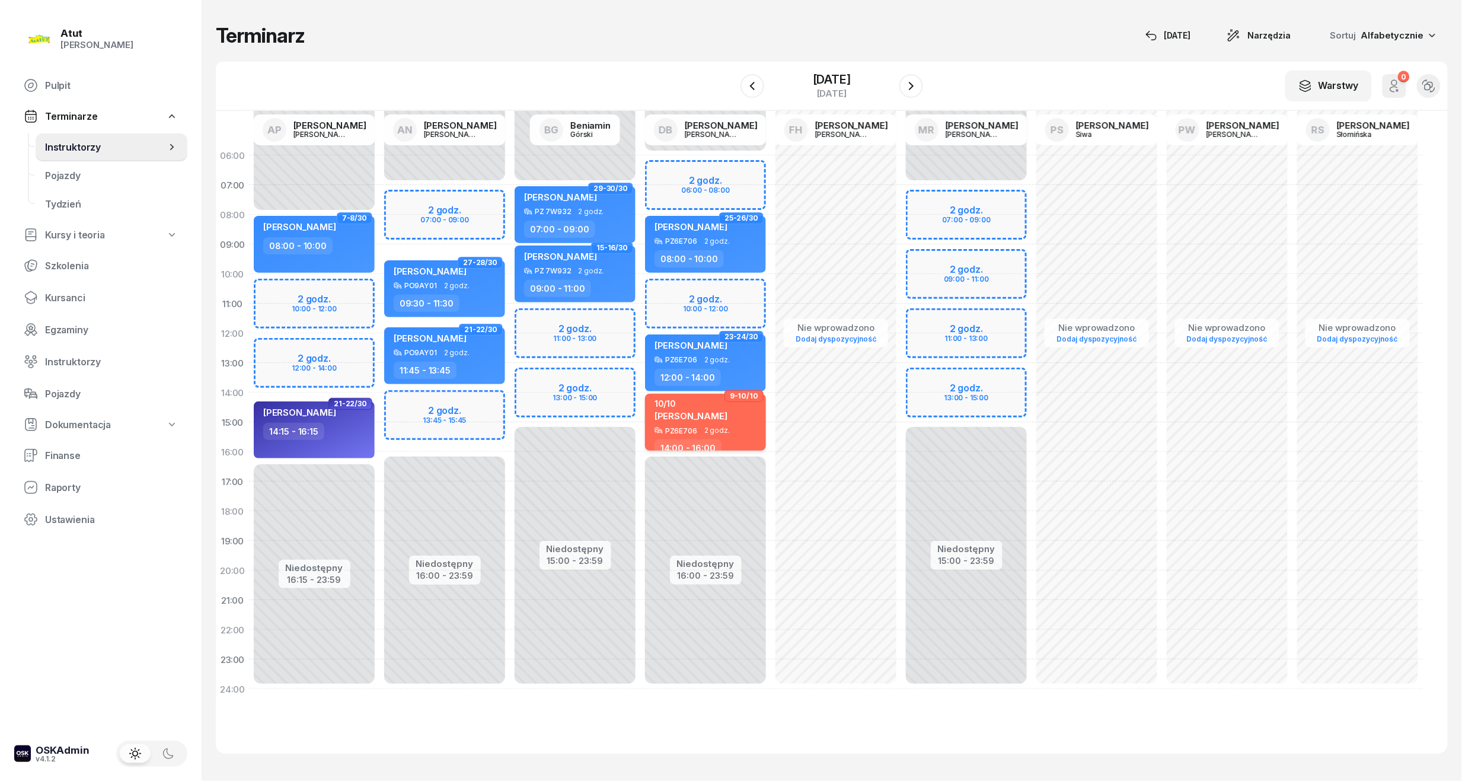
click at [679, 420] on span "[PERSON_NAME]" at bounding box center [690, 415] width 73 height 11
select select "14"
select select "16"
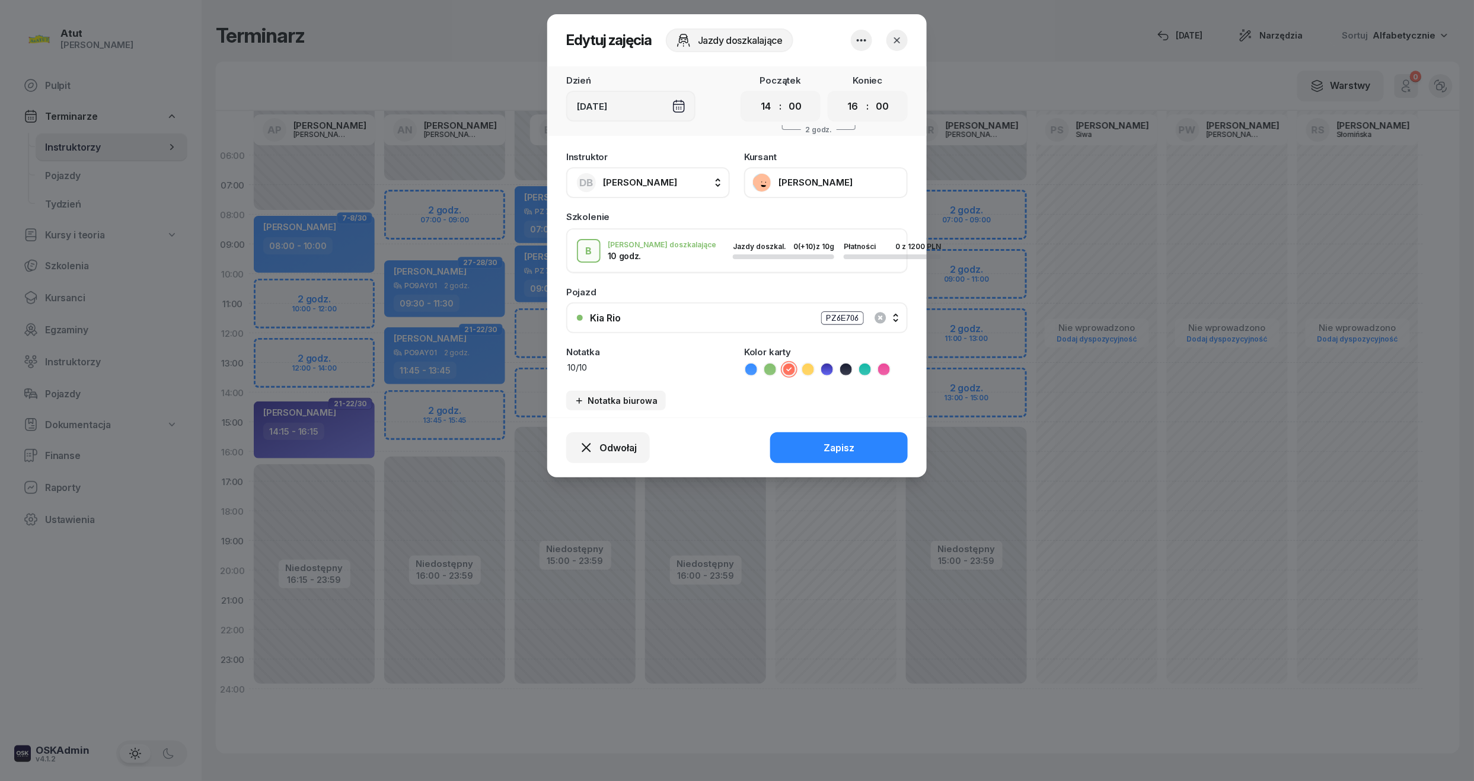
click at [795, 181] on button "[PERSON_NAME]" at bounding box center [826, 182] width 164 height 31
click at [790, 222] on div "Otwórz profil" at bounding box center [781, 221] width 57 height 11
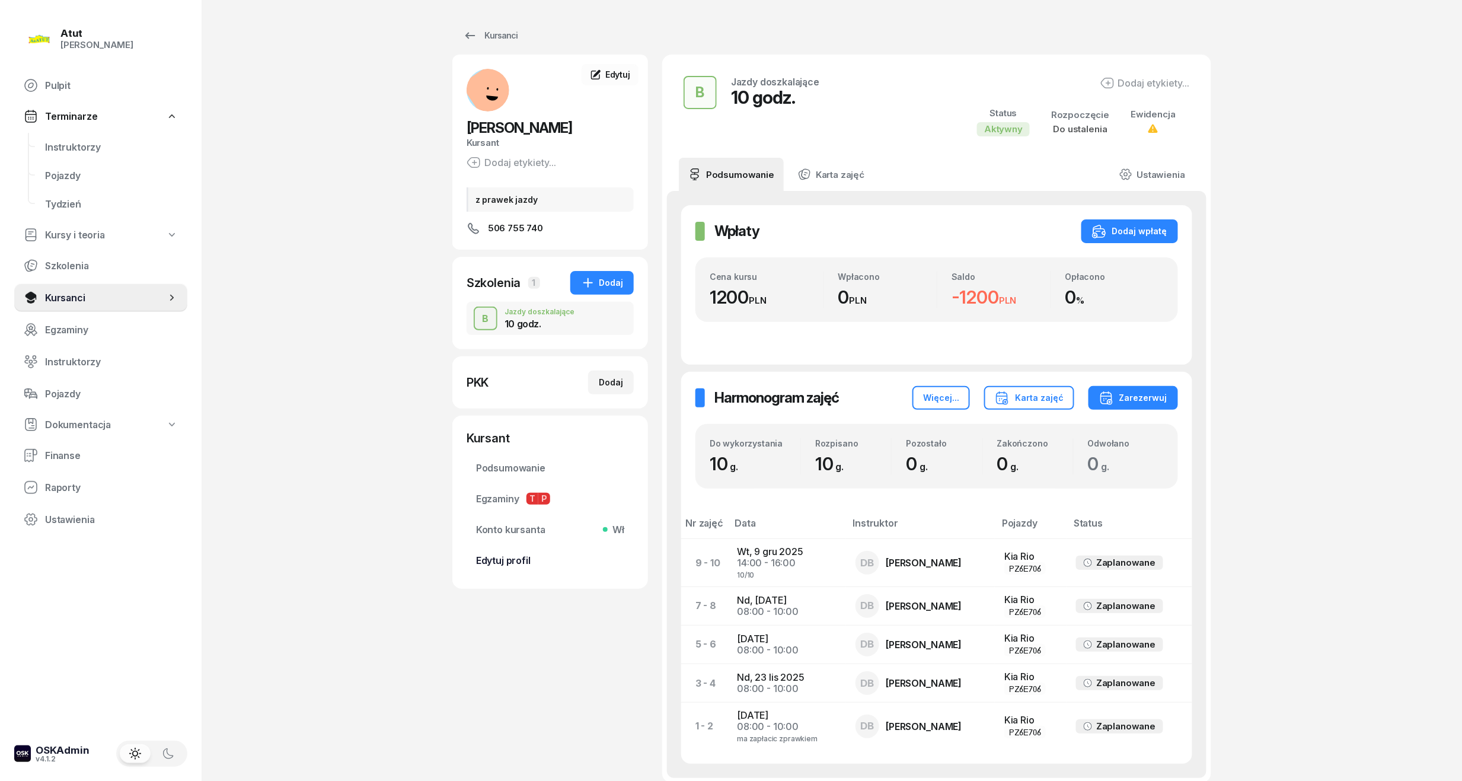
click at [507, 560] on span "Edytuj profil" at bounding box center [550, 560] width 148 height 11
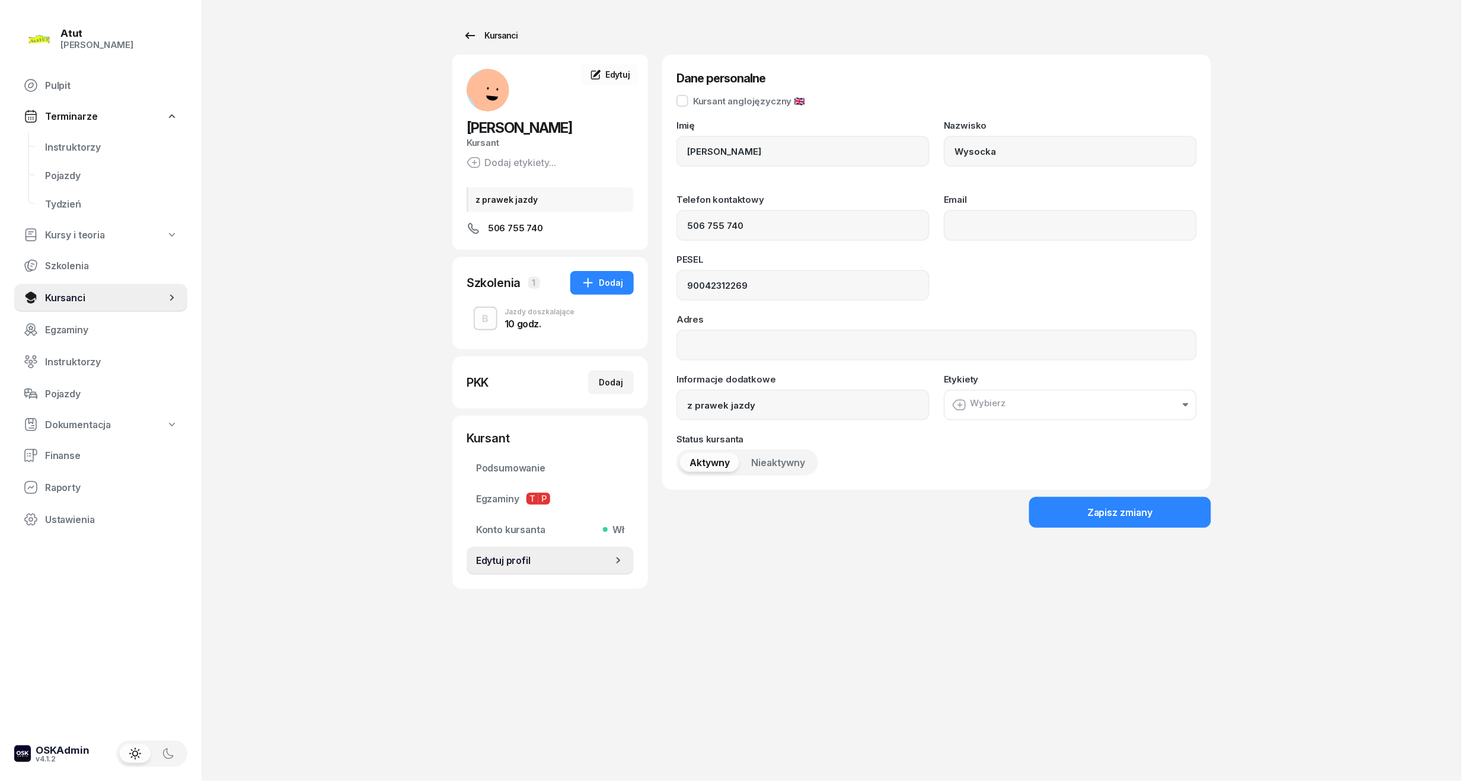
click at [472, 36] on icon at bounding box center [470, 35] width 14 height 14
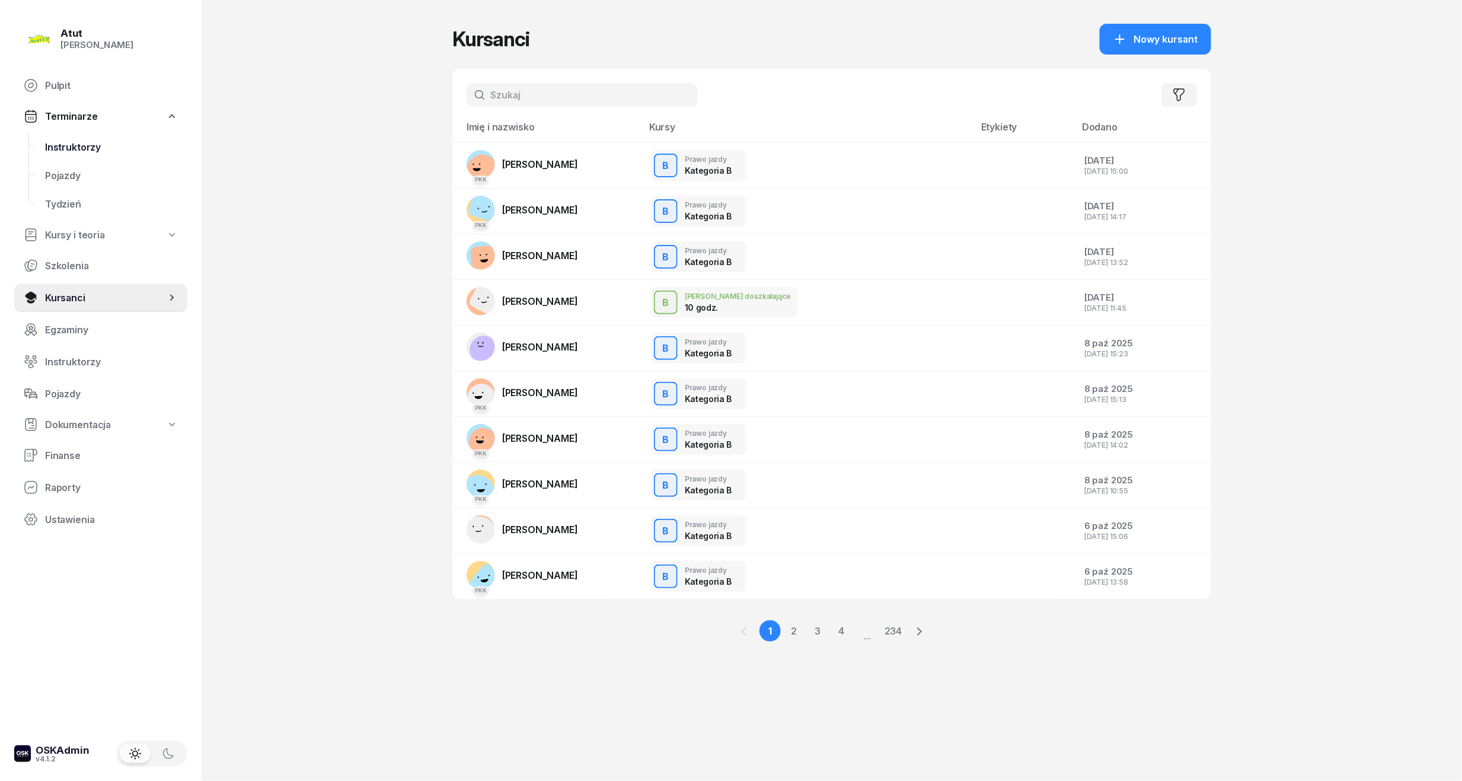
click at [78, 145] on span "Instruktorzy" at bounding box center [111, 147] width 133 height 11
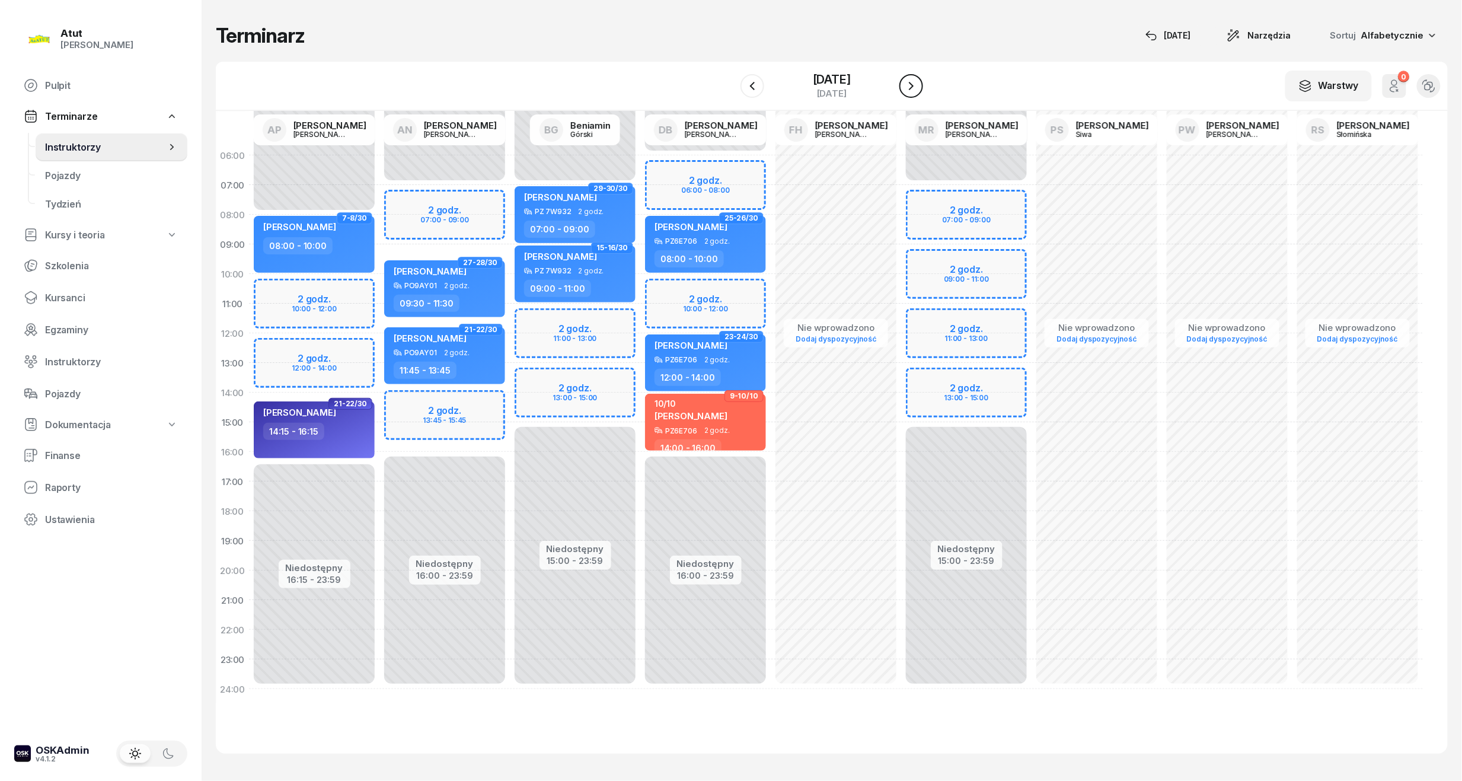
click at [909, 85] on icon "button" at bounding box center [911, 86] width 14 height 14
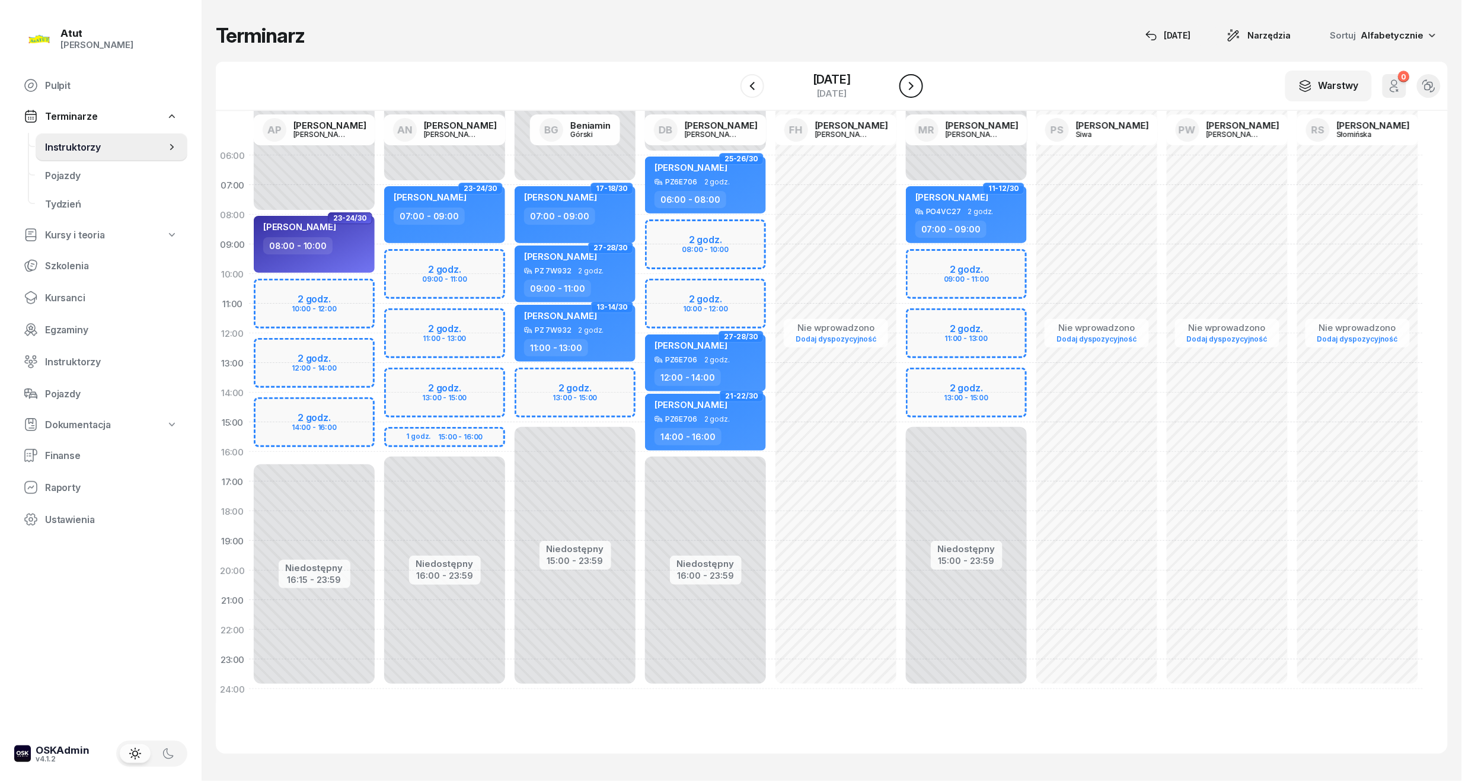
click at [912, 85] on icon "button" at bounding box center [911, 86] width 5 height 8
